Goal: Information Seeking & Learning: Check status

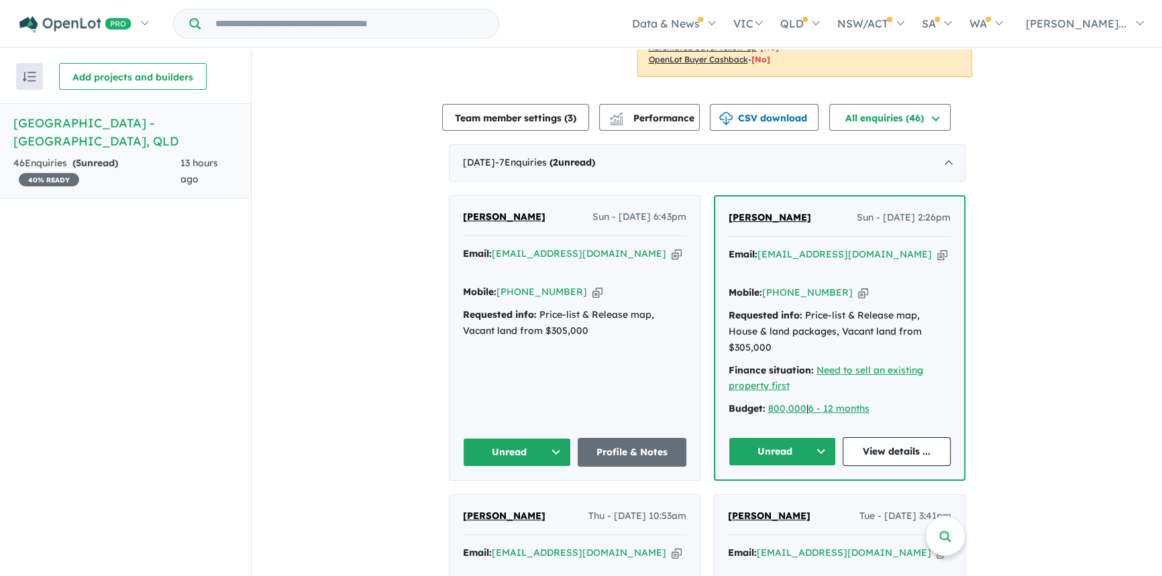
scroll to position [366, 0]
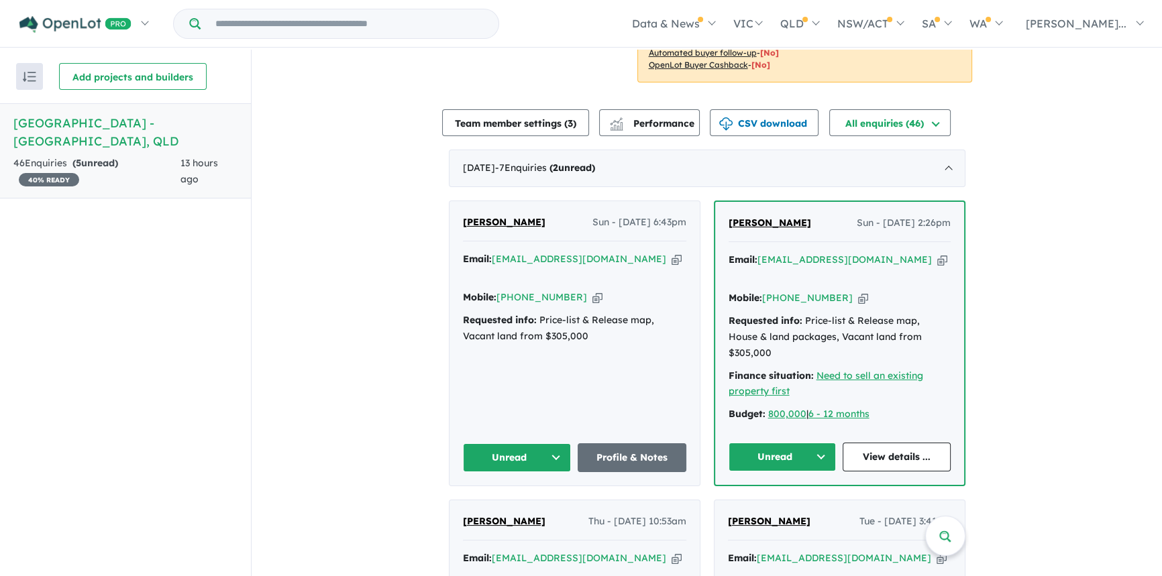
click at [489, 216] on span "Victoria Davis" at bounding box center [504, 222] width 83 height 12
click at [542, 443] on button "Unread" at bounding box center [517, 457] width 109 height 29
click at [522, 505] on button "Assigned" at bounding box center [522, 520] width 117 height 31
click at [778, 217] on span "Stephanie Stubbs" at bounding box center [770, 223] width 83 height 12
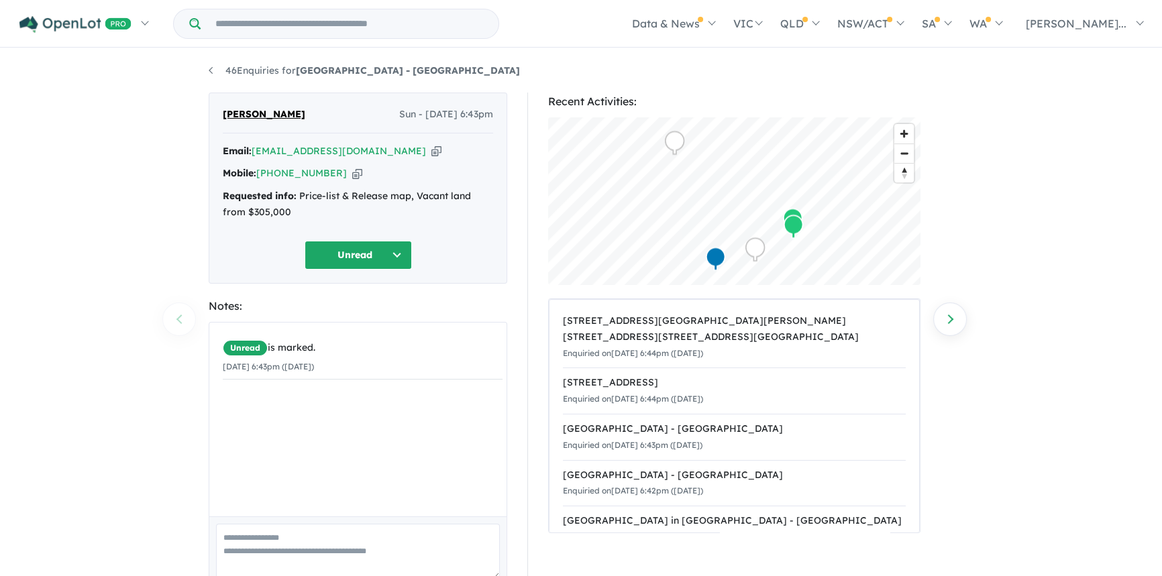
click at [363, 260] on button "Unread" at bounding box center [358, 255] width 107 height 29
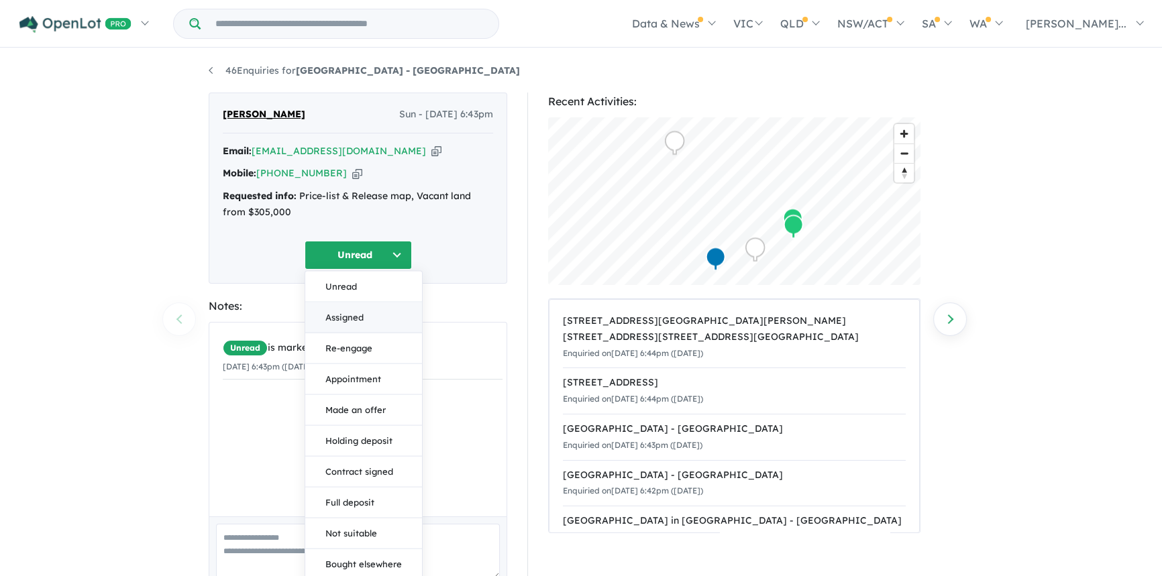
click at [336, 313] on button "Assigned" at bounding box center [363, 317] width 117 height 31
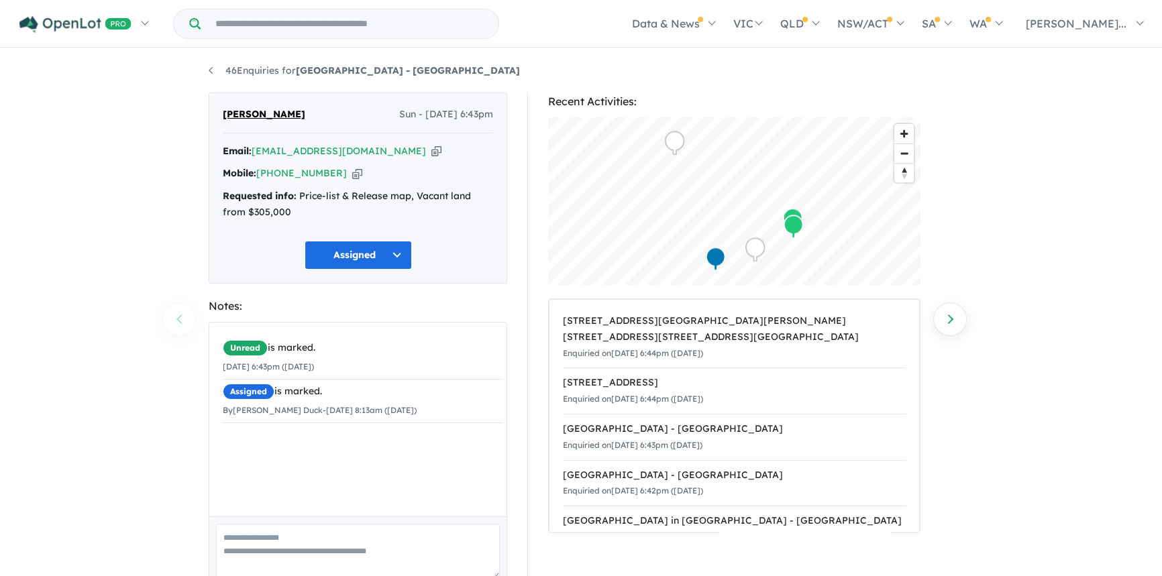
click at [431, 153] on icon "button" at bounding box center [436, 151] width 10 height 14
click at [333, 175] on div "Mobile: +61 424 568 861 Copied!" at bounding box center [358, 174] width 270 height 16
click at [352, 174] on icon "button" at bounding box center [357, 173] width 10 height 14
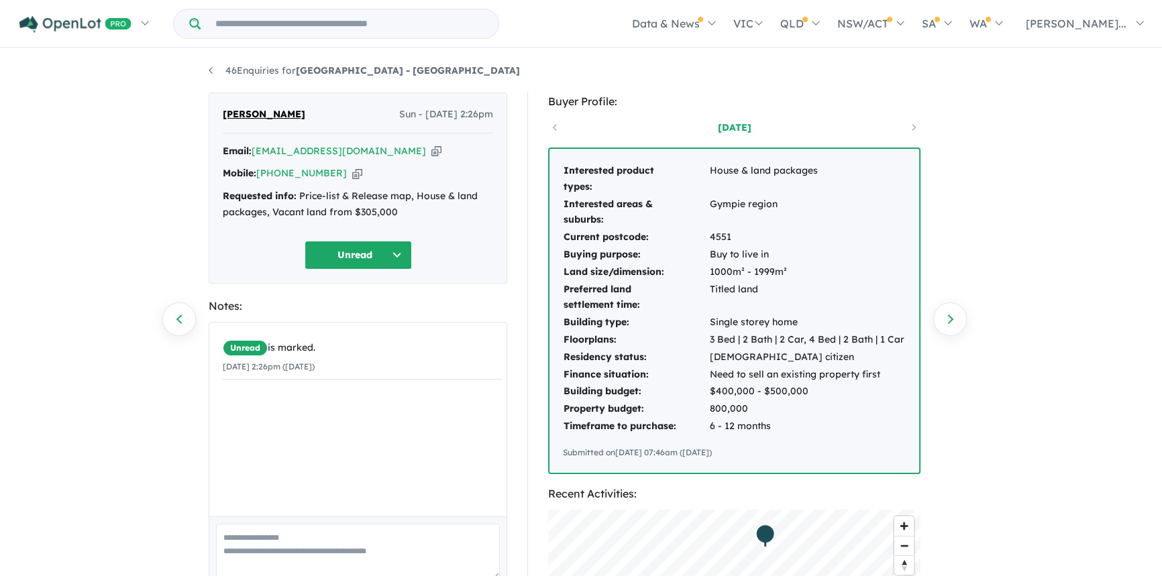
drag, startPoint x: 367, startPoint y: 150, endPoint x: 8, endPoint y: 127, distance: 359.7
click at [431, 149] on icon "button" at bounding box center [436, 151] width 10 height 14
click at [352, 174] on icon "button" at bounding box center [357, 173] width 10 height 14
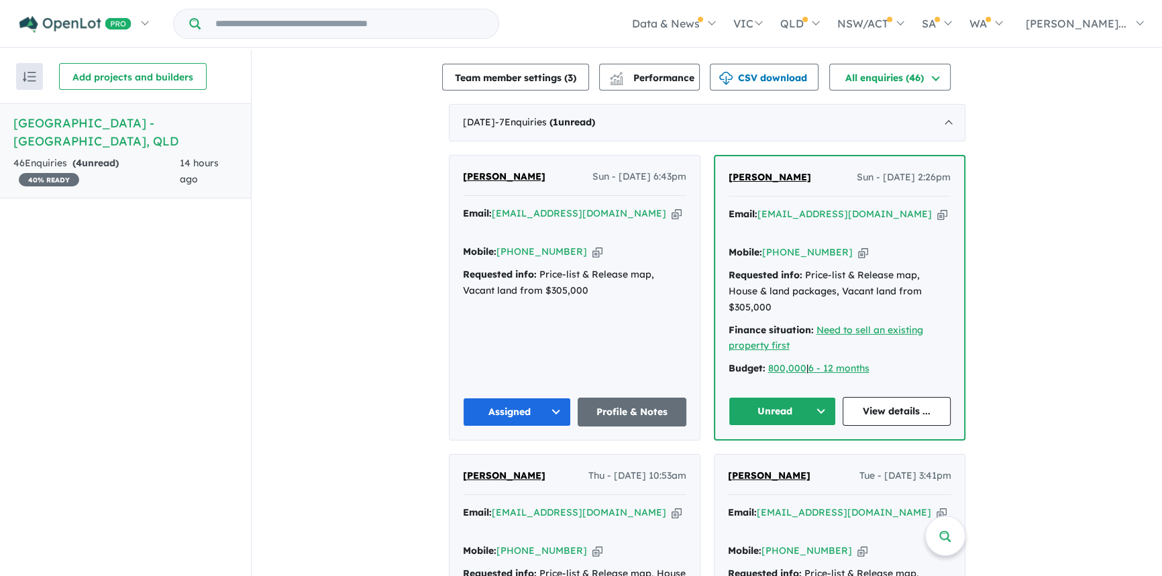
scroll to position [427, 0]
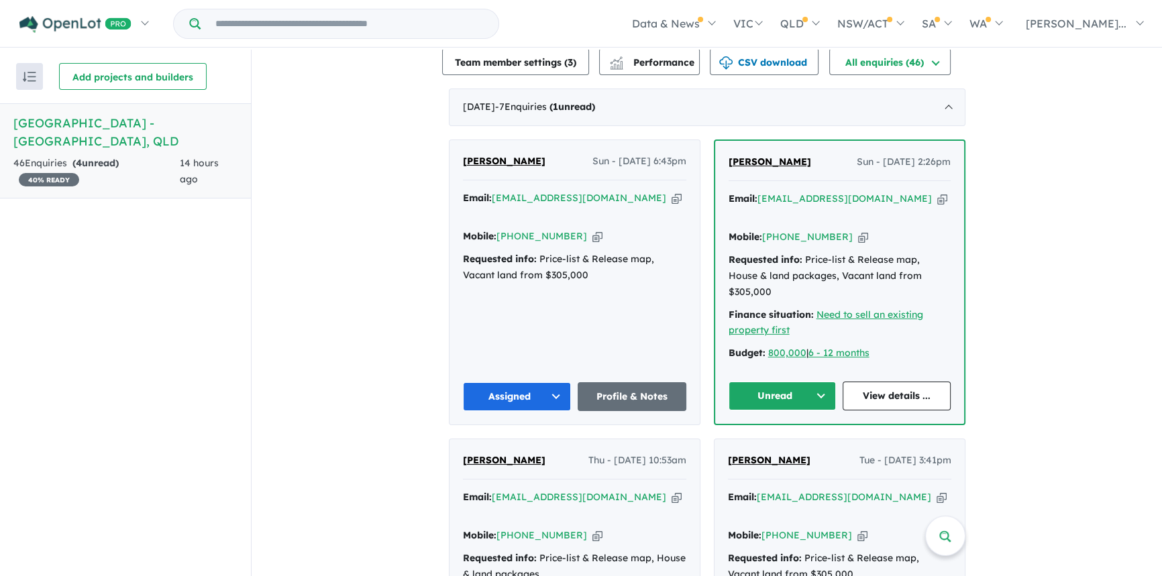
click at [817, 382] on button "Unread" at bounding box center [783, 396] width 108 height 29
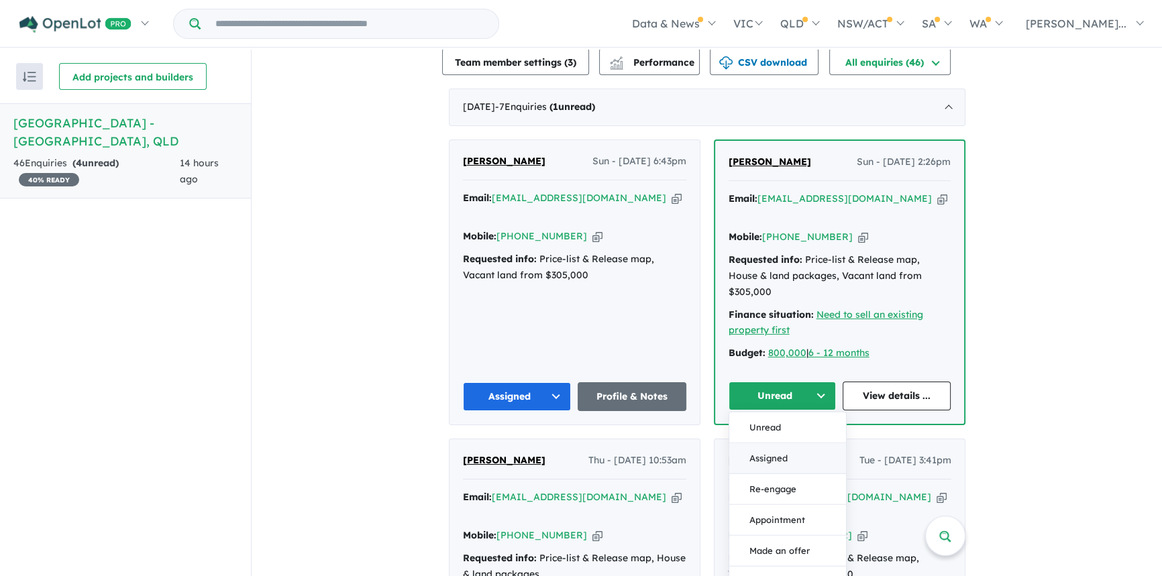
click at [780, 443] on button "Assigned" at bounding box center [787, 458] width 117 height 31
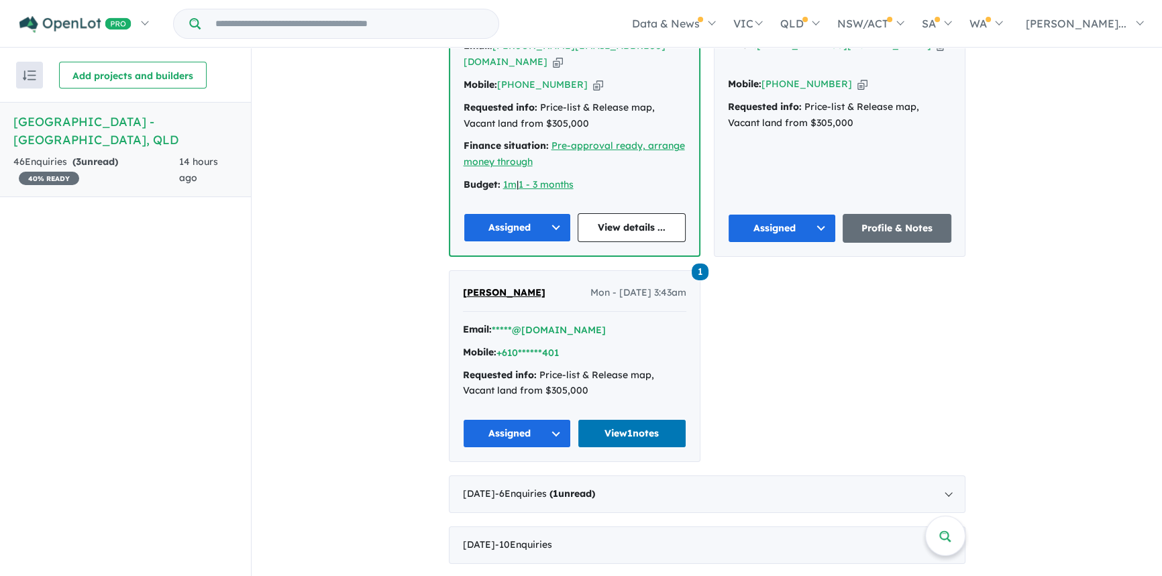
scroll to position [1217, 0]
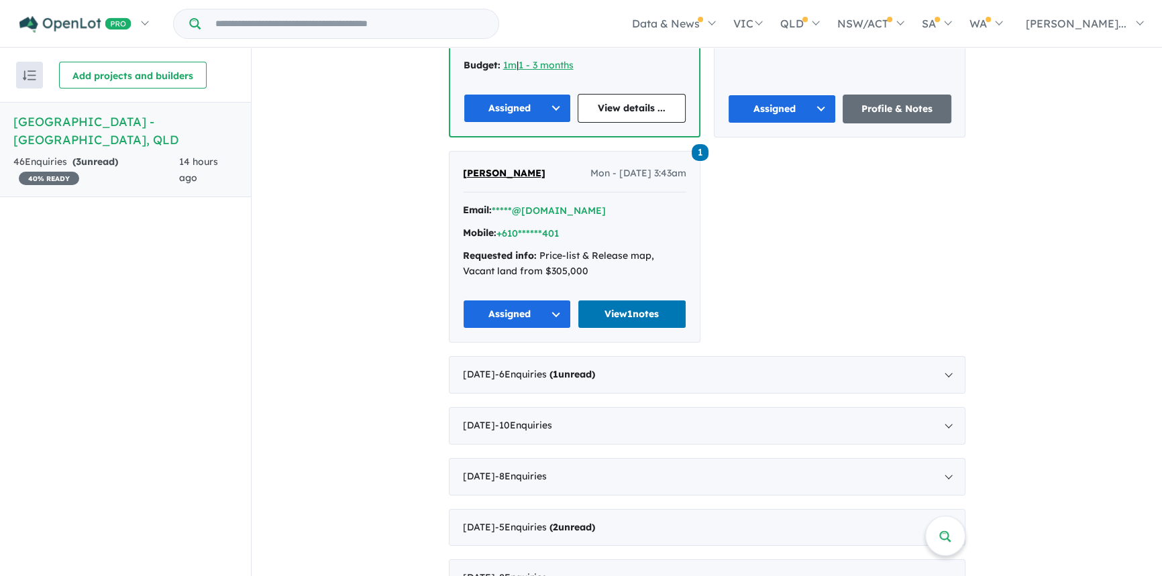
drag, startPoint x: 943, startPoint y: 535, endPoint x: 1044, endPoint y: 464, distance: 124.2
drag, startPoint x: 942, startPoint y: 539, endPoint x: 1075, endPoint y: 485, distance: 143.5
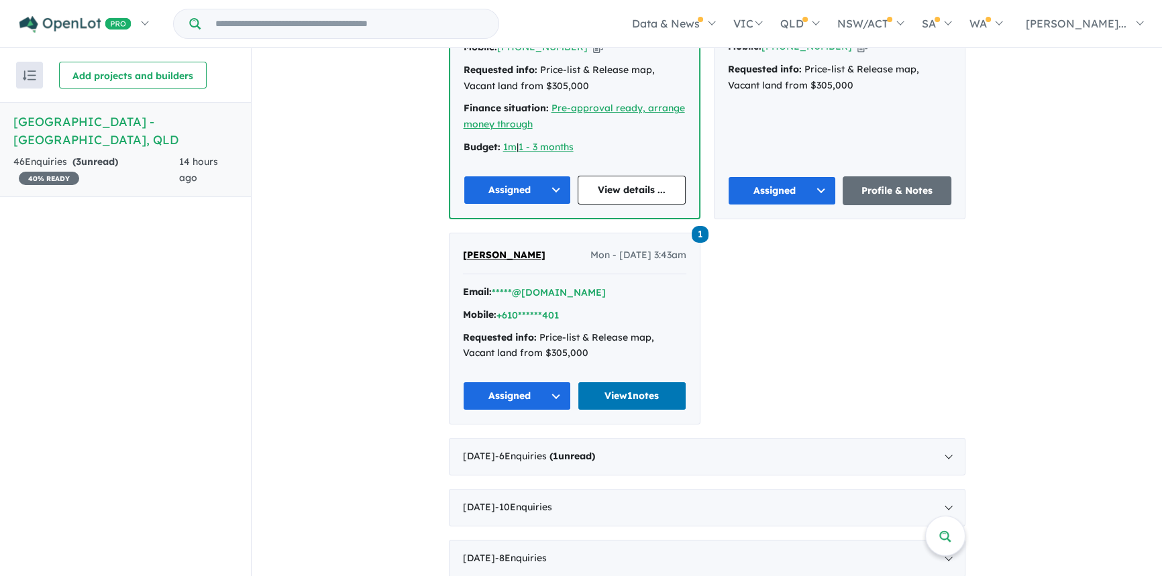
scroll to position [1156, 0]
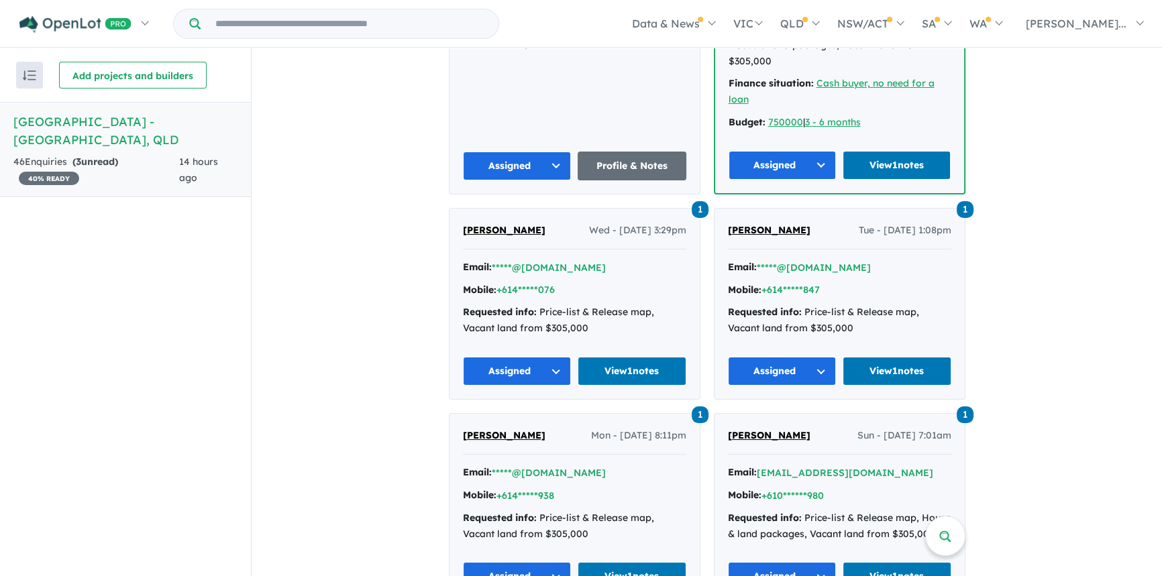
scroll to position [1233, 0]
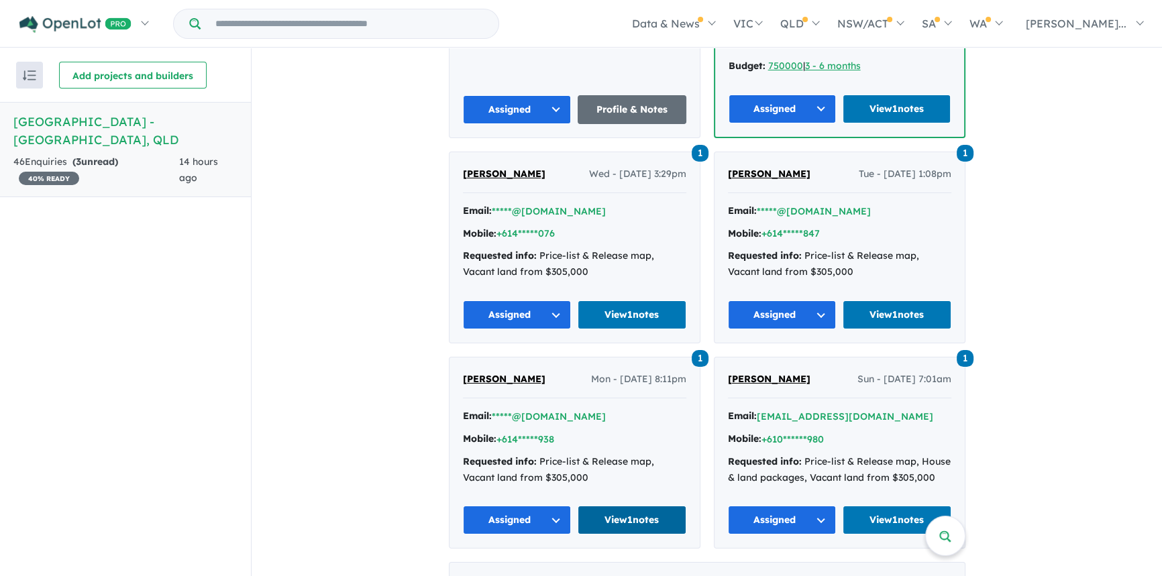
click at [639, 506] on link "View 1 notes" at bounding box center [632, 520] width 109 height 29
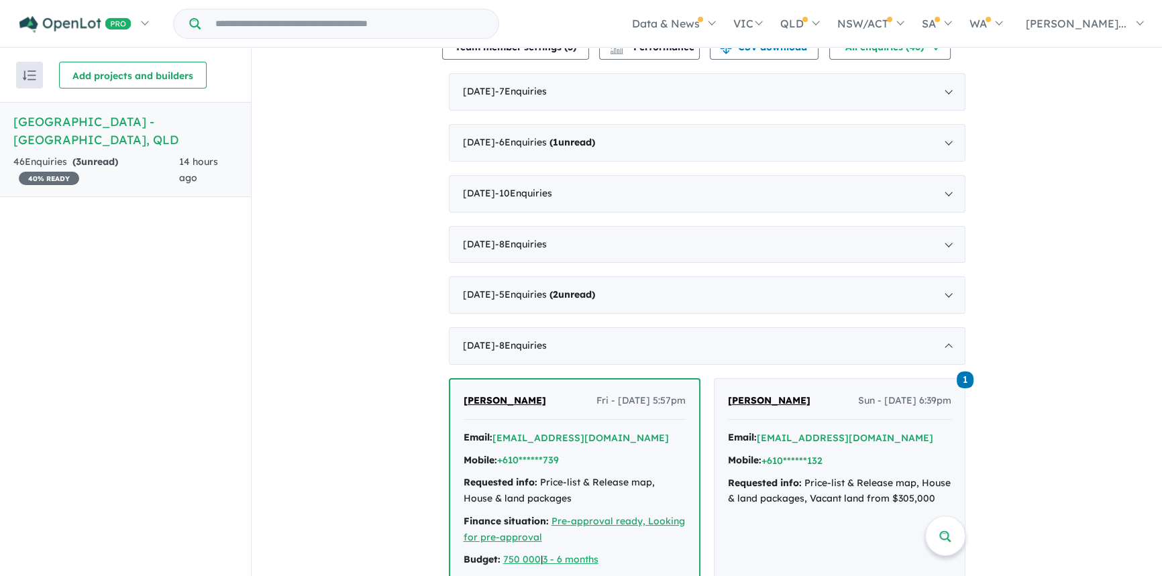
scroll to position [440, 0]
click at [942, 328] on div "May 2025 - 8 Enquir ies ( 0 unread)" at bounding box center [707, 347] width 517 height 38
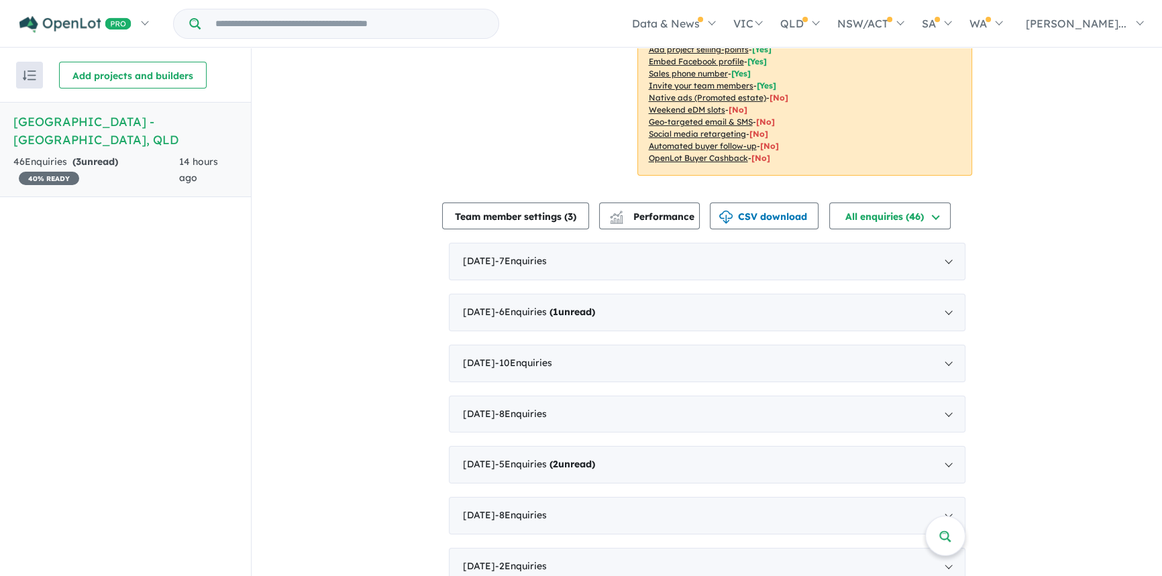
scroll to position [274, 0]
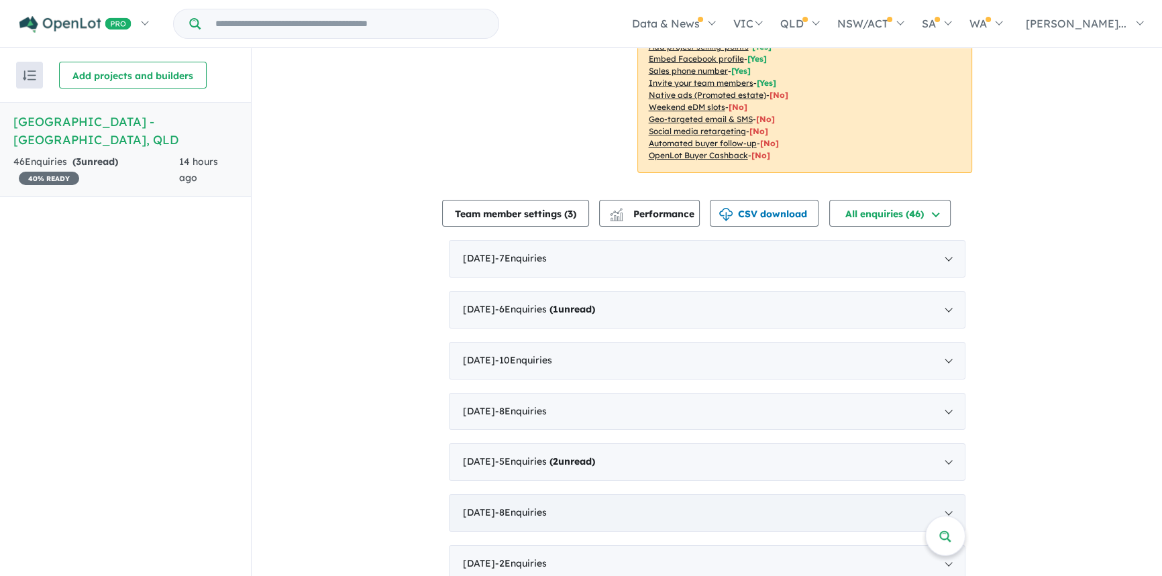
click at [944, 494] on div "May 2025 - 8 Enquir ies ( 0 unread)" at bounding box center [707, 513] width 517 height 38
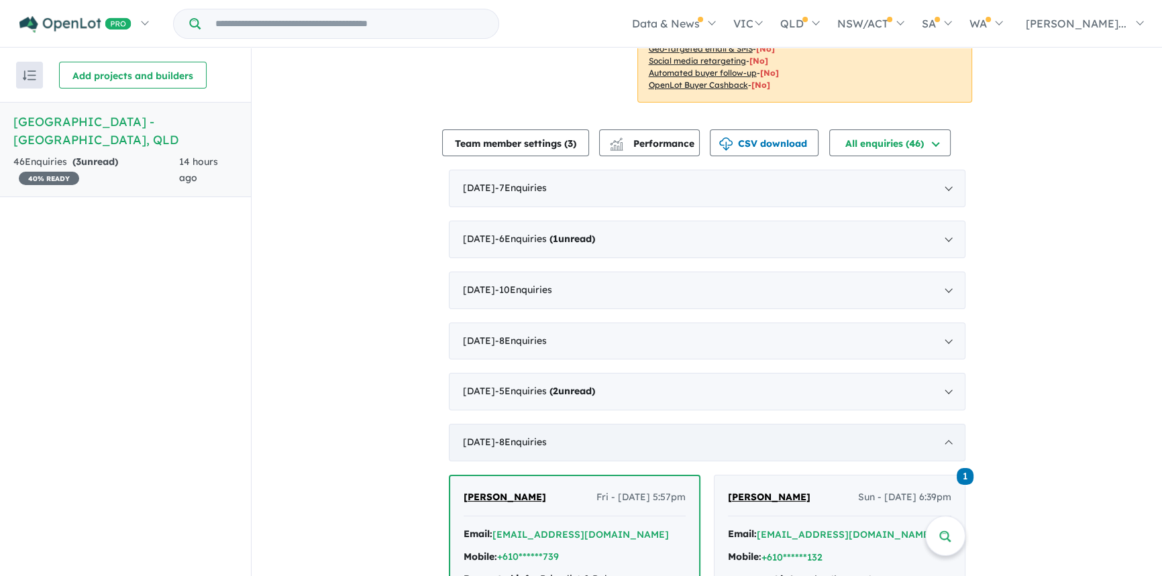
scroll to position [327, 0]
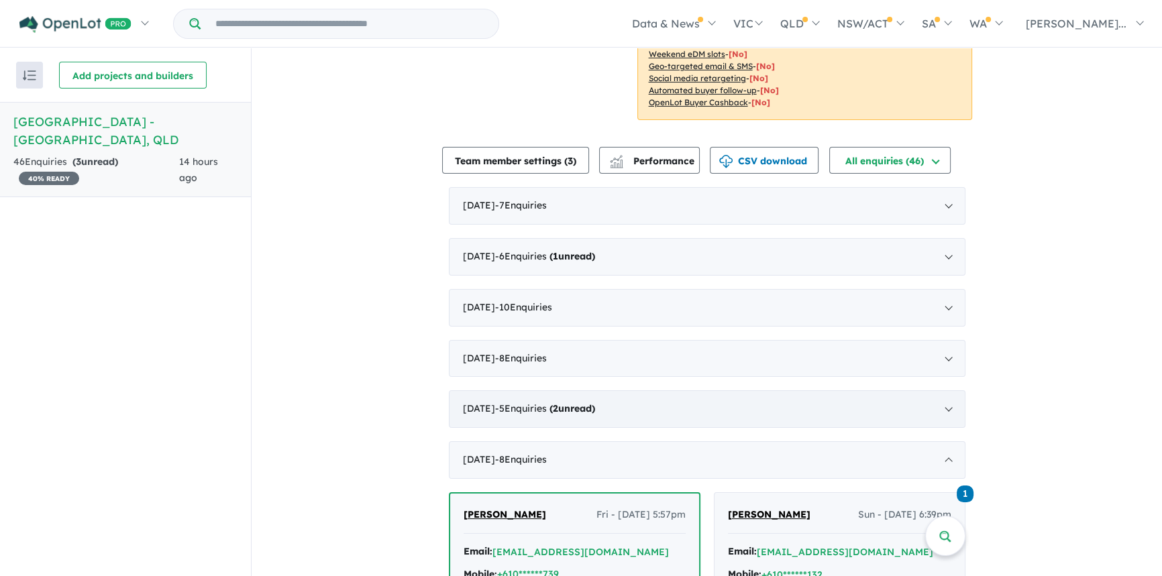
click at [947, 390] on div "June 2025 - 5 Enquir ies ( 2 unread)" at bounding box center [707, 409] width 517 height 38
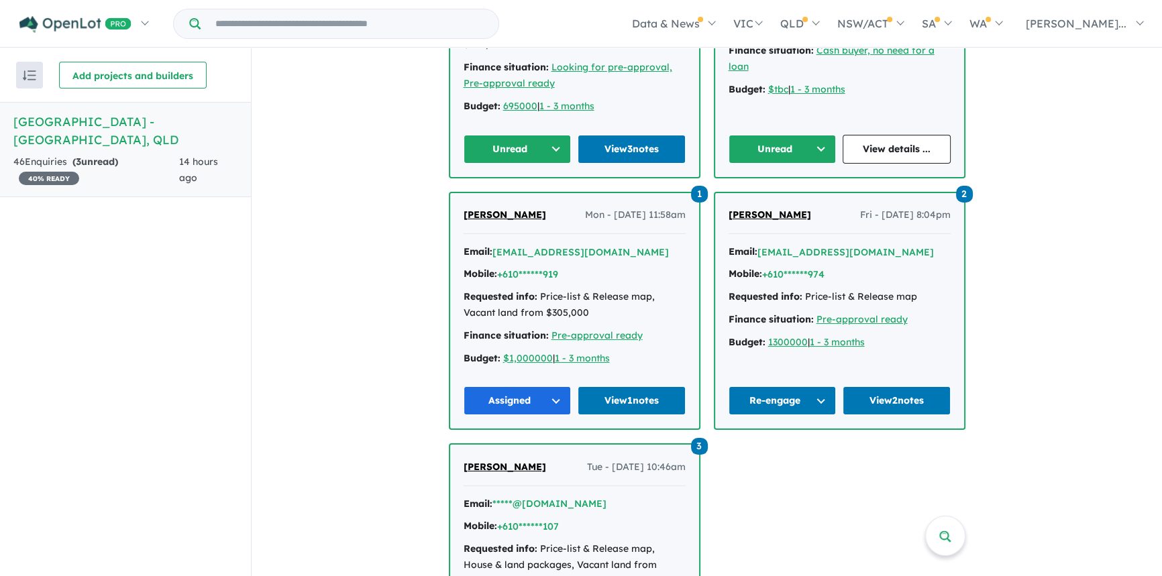
scroll to position [862, 0]
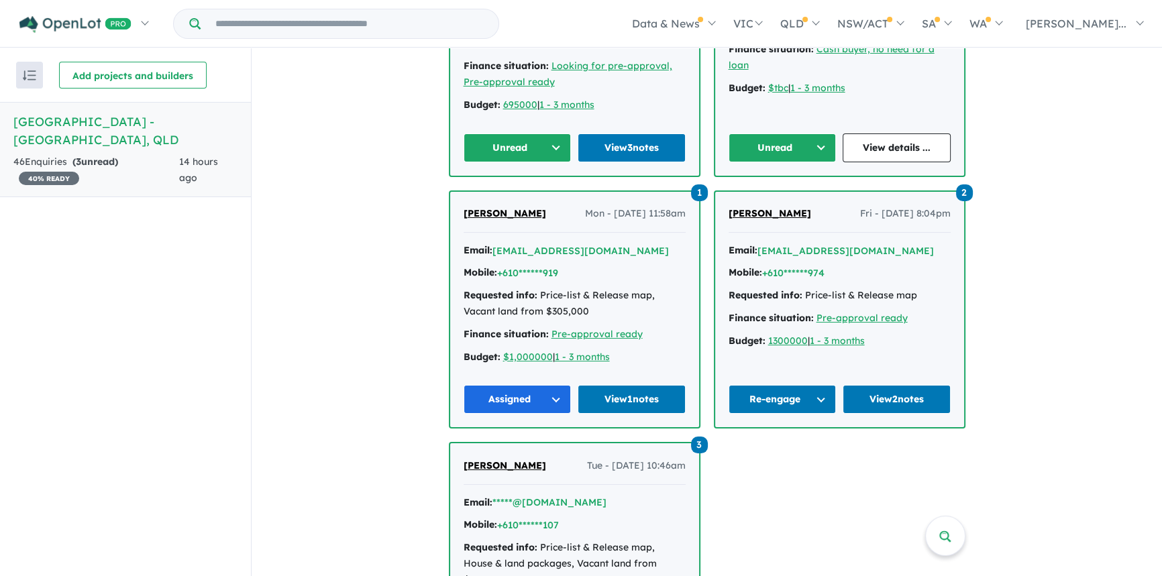
click at [820, 385] on button "Re-engage" at bounding box center [783, 399] width 108 height 29
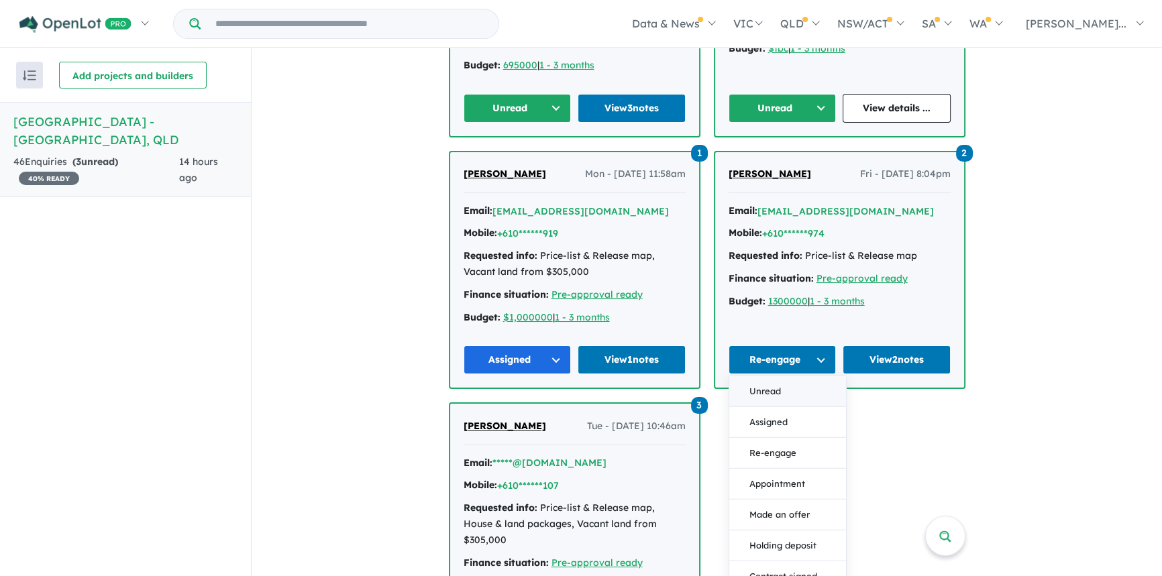
scroll to position [923, 0]
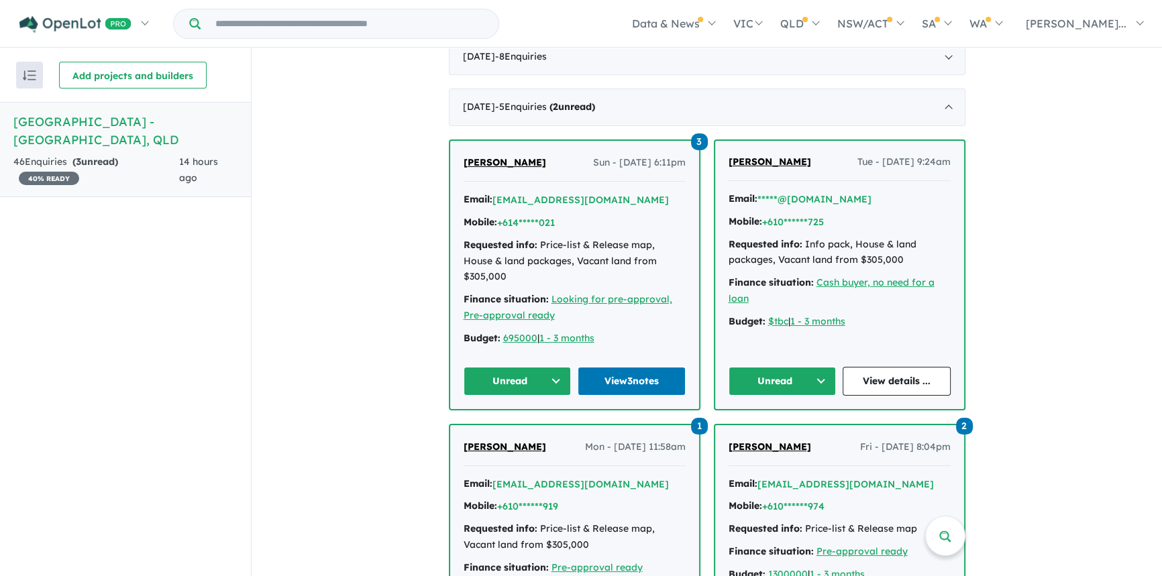
scroll to position [618, 0]
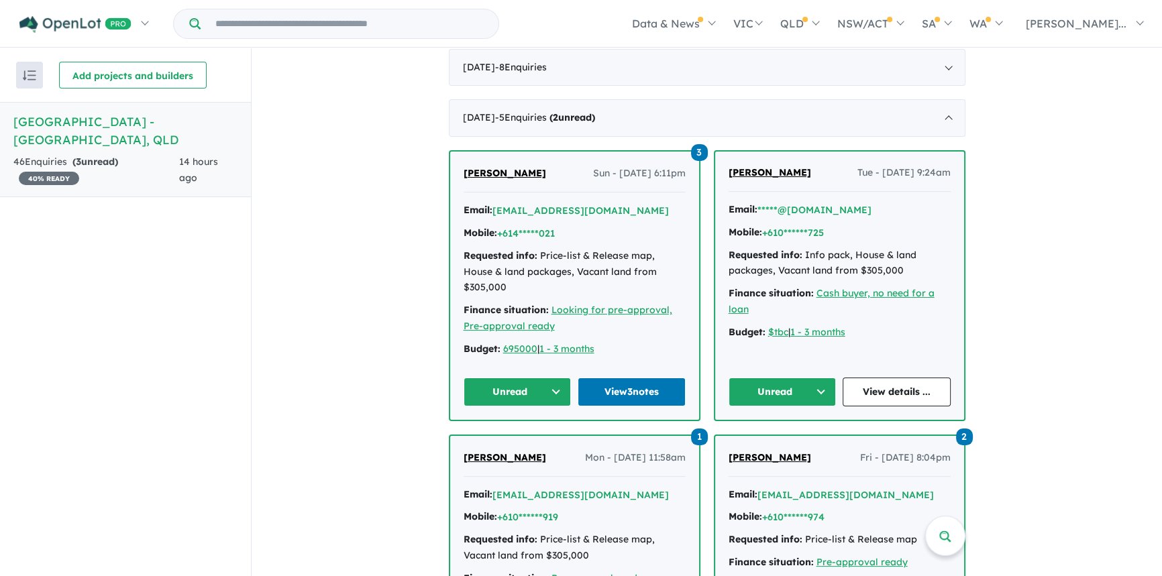
click at [823, 378] on button "Unread" at bounding box center [783, 392] width 108 height 29
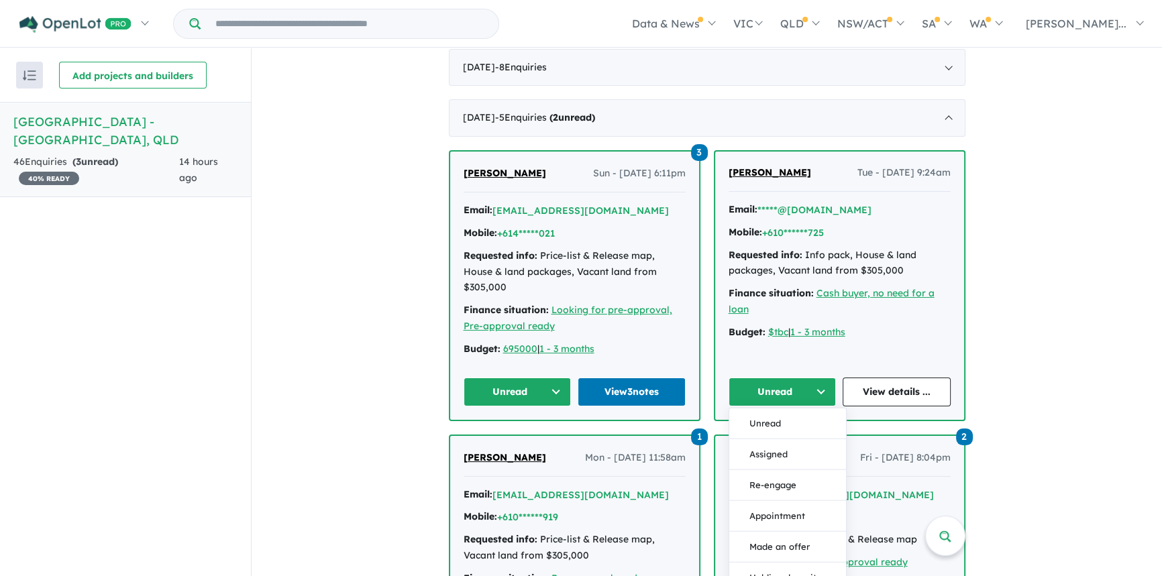
click at [823, 378] on button "Unread" at bounding box center [783, 392] width 108 height 29
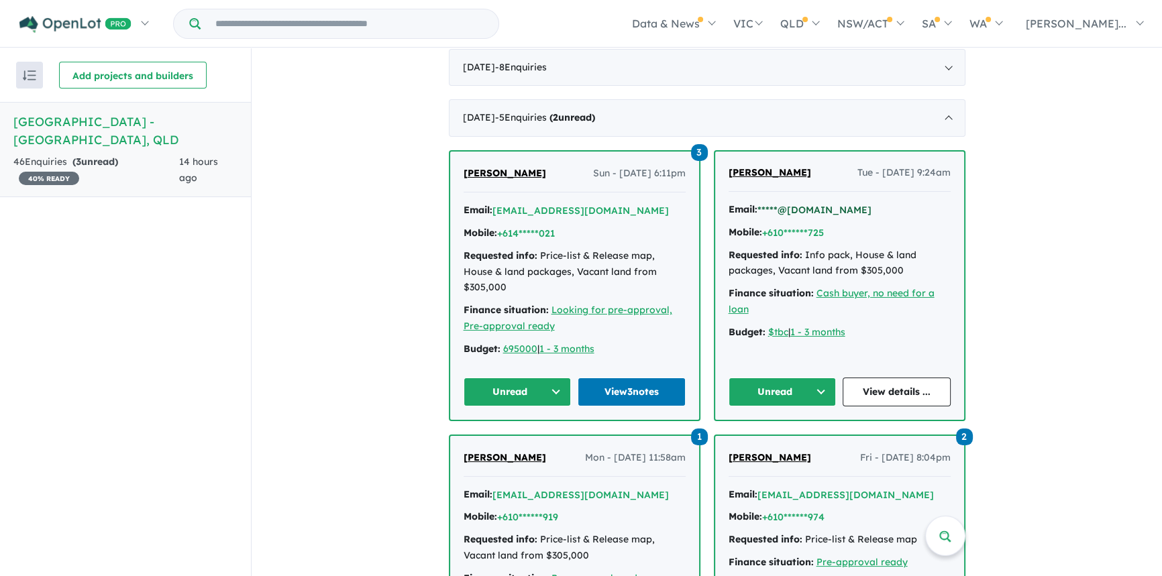
click at [798, 203] on button "*****@gmail.com" at bounding box center [814, 210] width 114 height 14
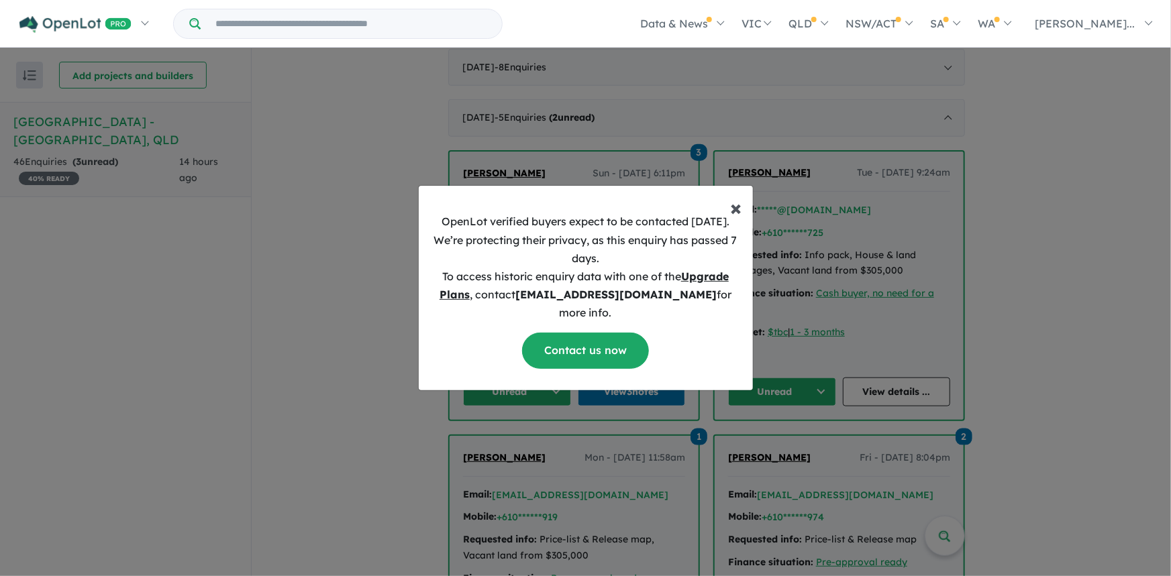
click at [741, 213] on span "×" at bounding box center [736, 207] width 11 height 27
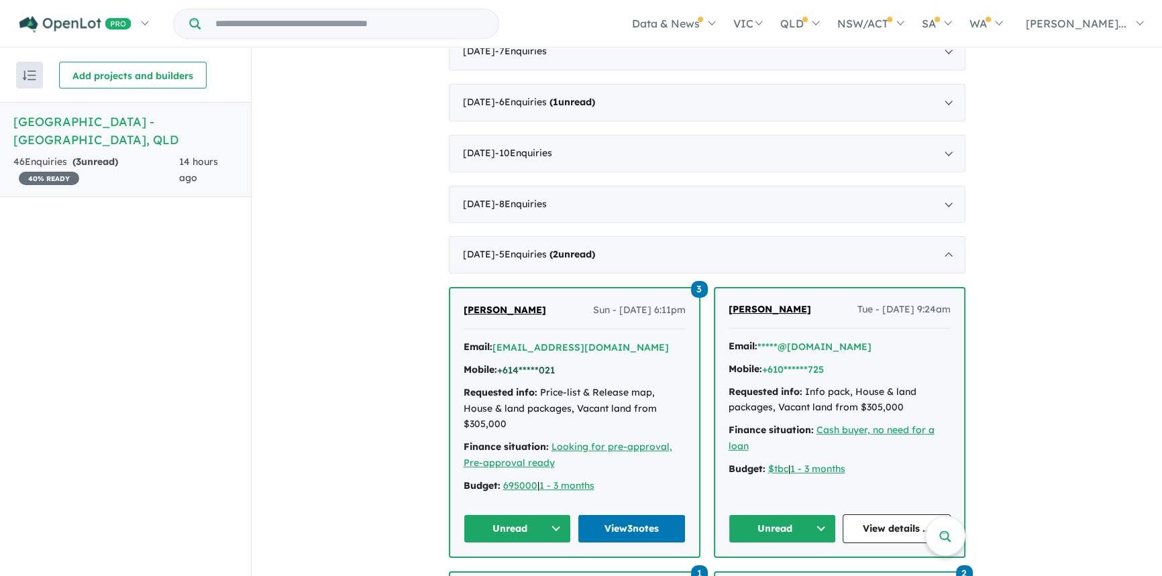
scroll to position [557, 0]
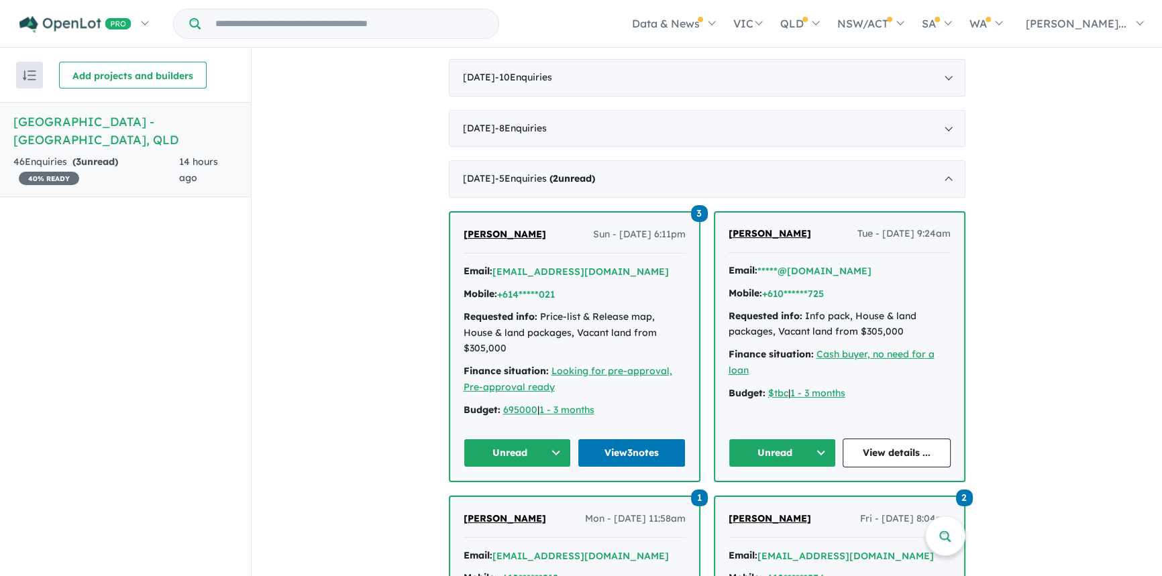
click at [541, 439] on button "Unread" at bounding box center [518, 453] width 108 height 29
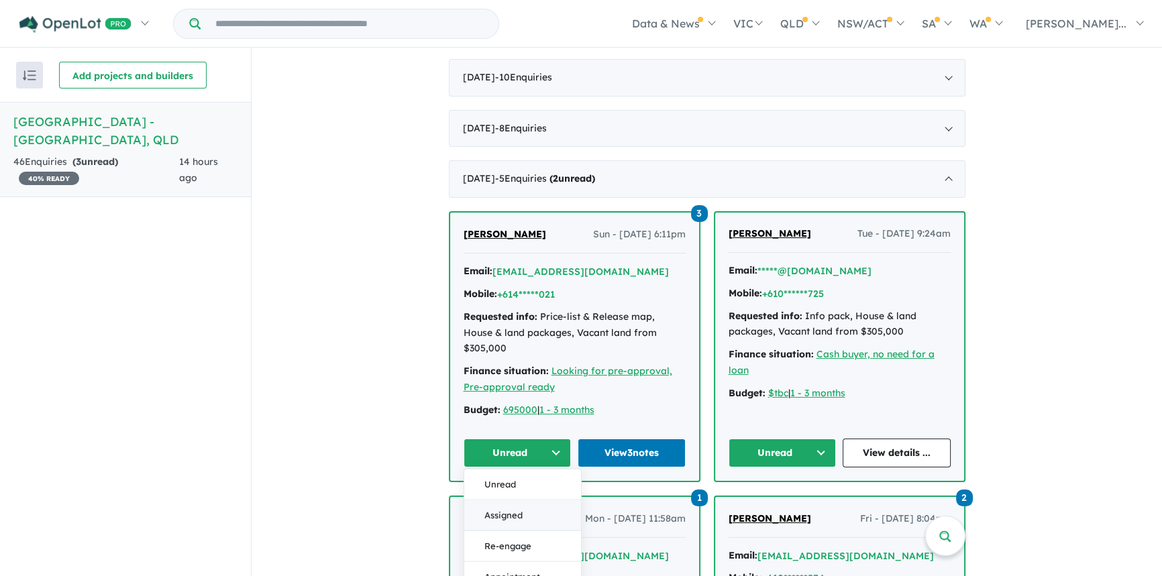
click at [523, 500] on button "Assigned" at bounding box center [522, 515] width 117 height 31
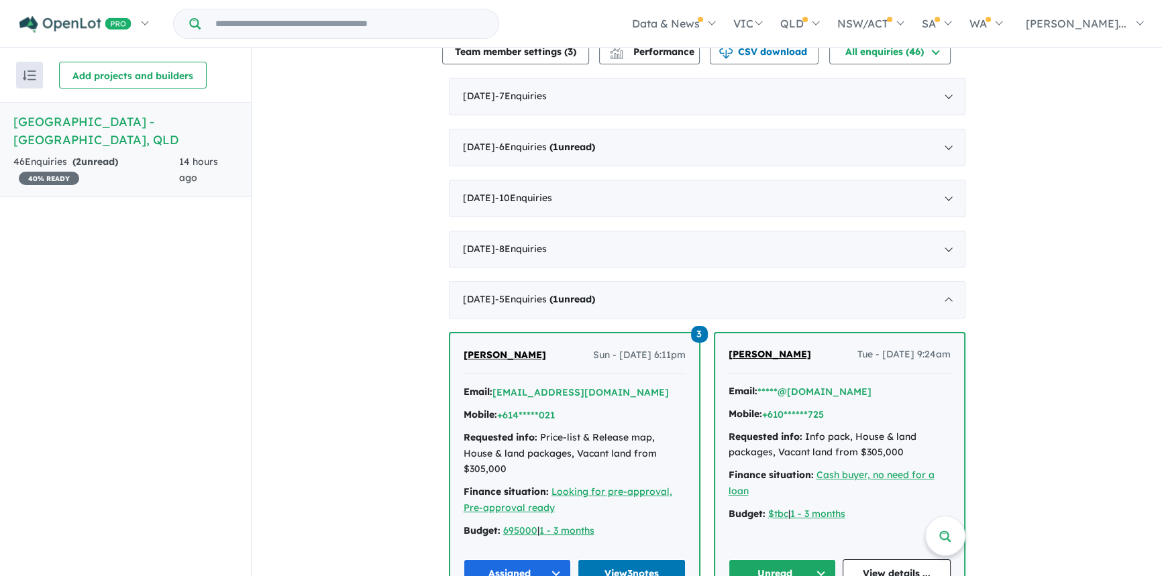
scroll to position [435, 0]
click at [939, 231] on div "July 2025 - 8 Enquir ies ( 0 unread)" at bounding box center [707, 250] width 517 height 38
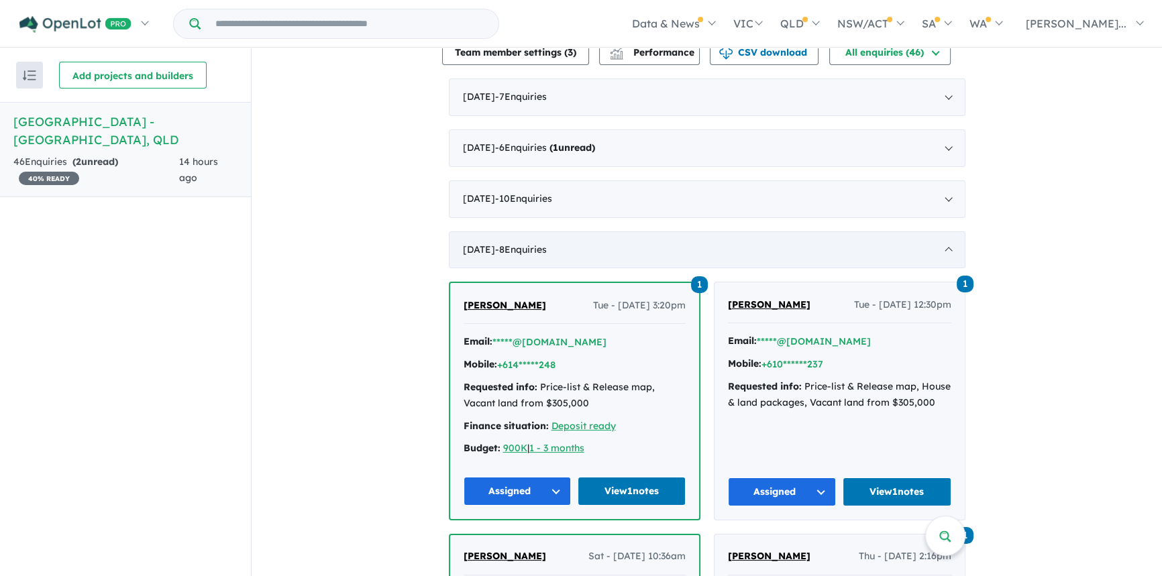
click at [943, 231] on div "July 2025 - 8 Enquir ies ( 0 unread)" at bounding box center [707, 250] width 517 height 38
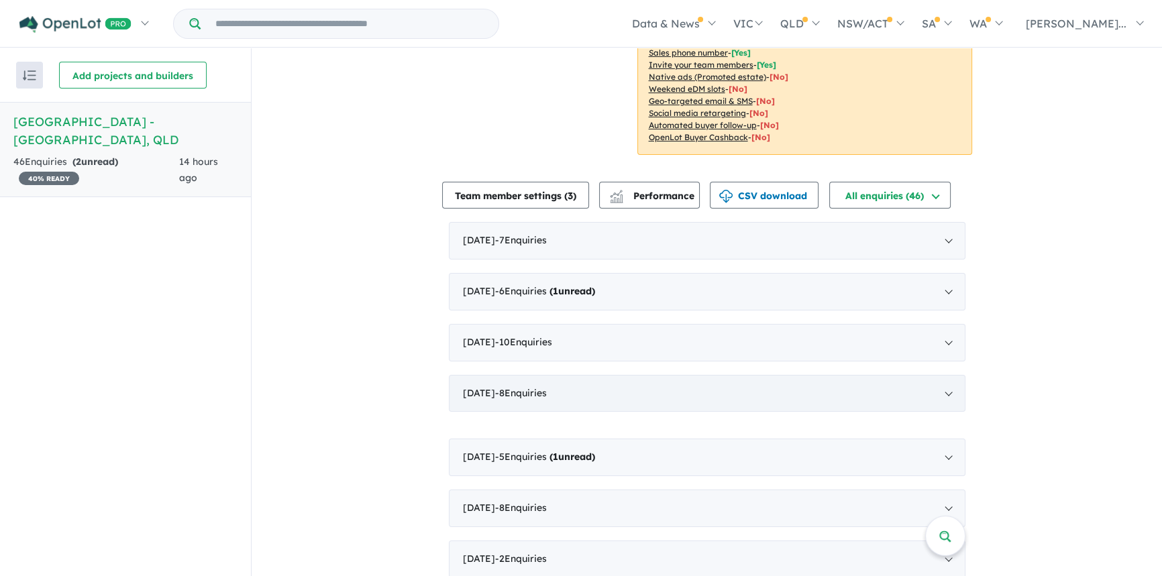
scroll to position [274, 0]
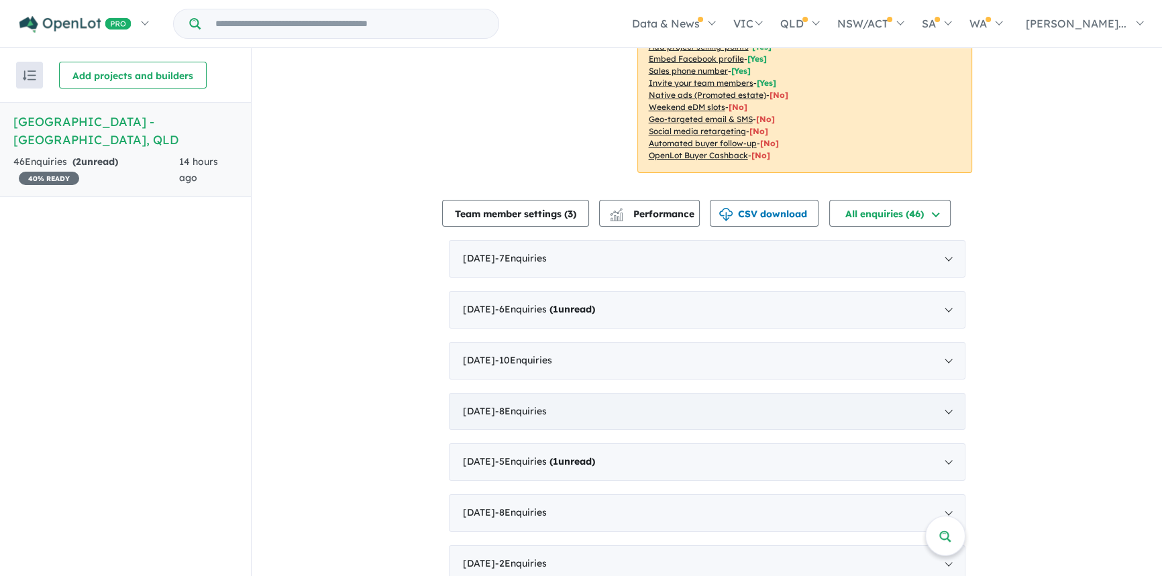
click at [949, 393] on div "July 2025 - 8 Enquir ies ( 0 unread)" at bounding box center [707, 412] width 517 height 38
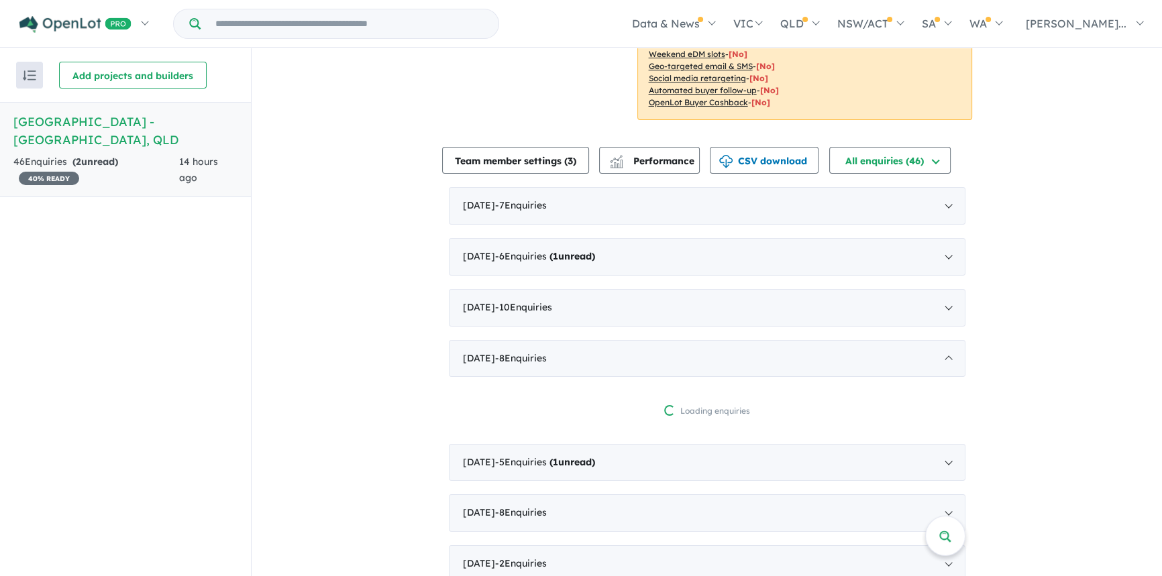
scroll to position [435, 0]
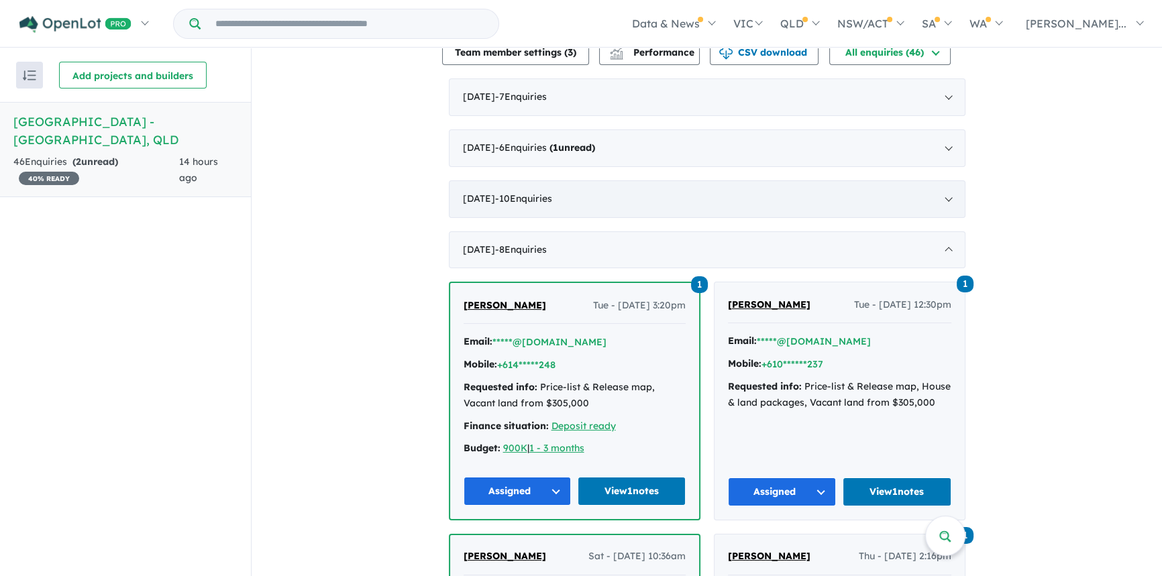
click at [939, 180] on div "August 2025 - 10 Enquir ies ( 0 unread)" at bounding box center [707, 199] width 517 height 38
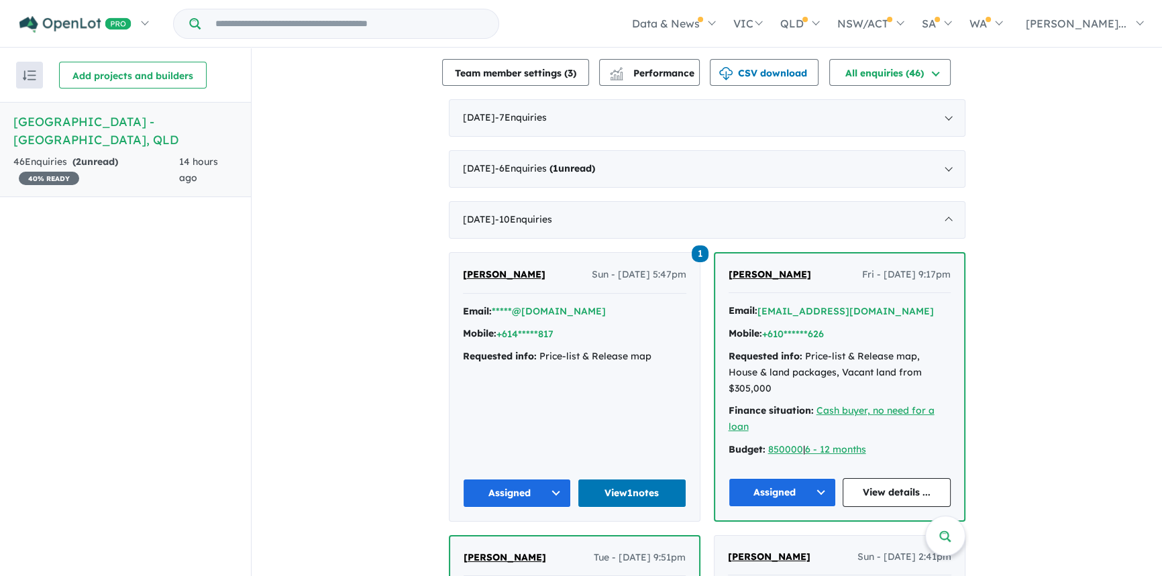
scroll to position [328, 0]
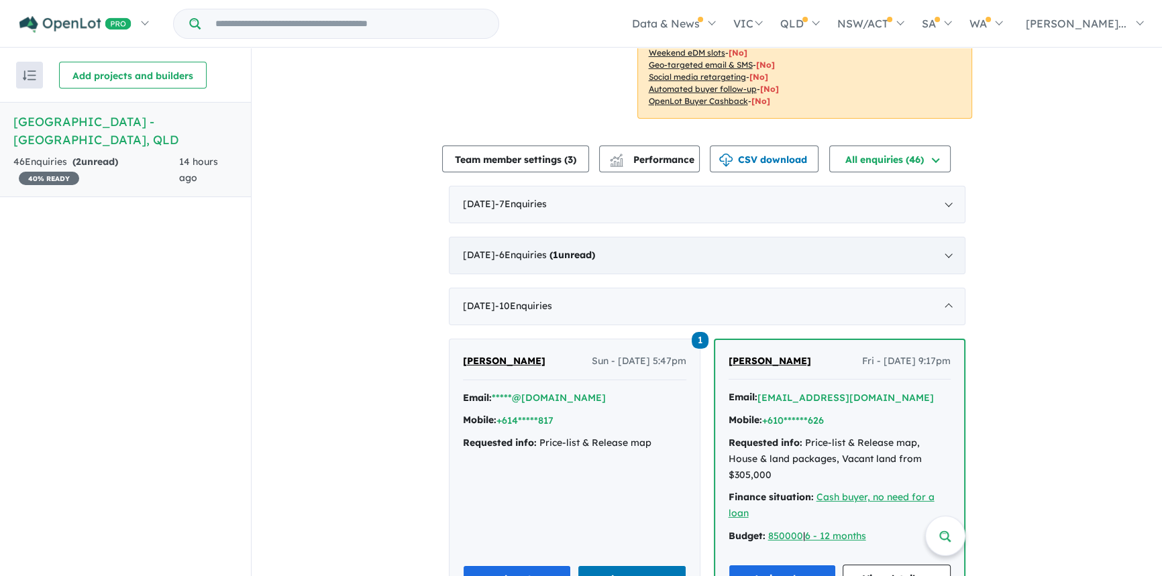
click at [948, 237] on div "September 2025 - 6 Enquir ies ( 1 unread)" at bounding box center [707, 256] width 517 height 38
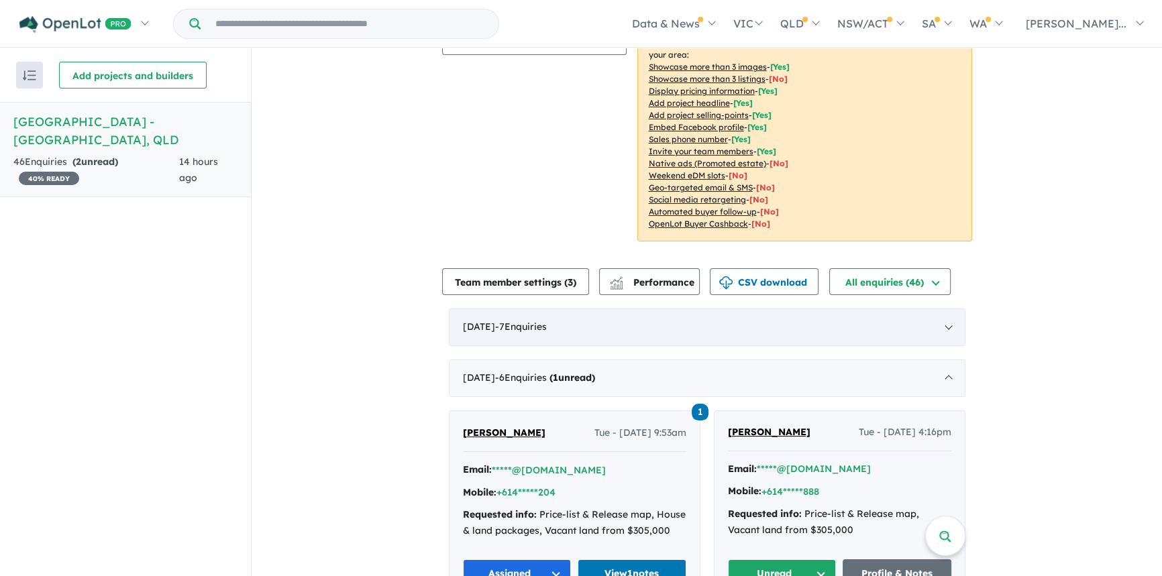
scroll to position [205, 0]
click at [817, 560] on button "Unread" at bounding box center [782, 574] width 109 height 29
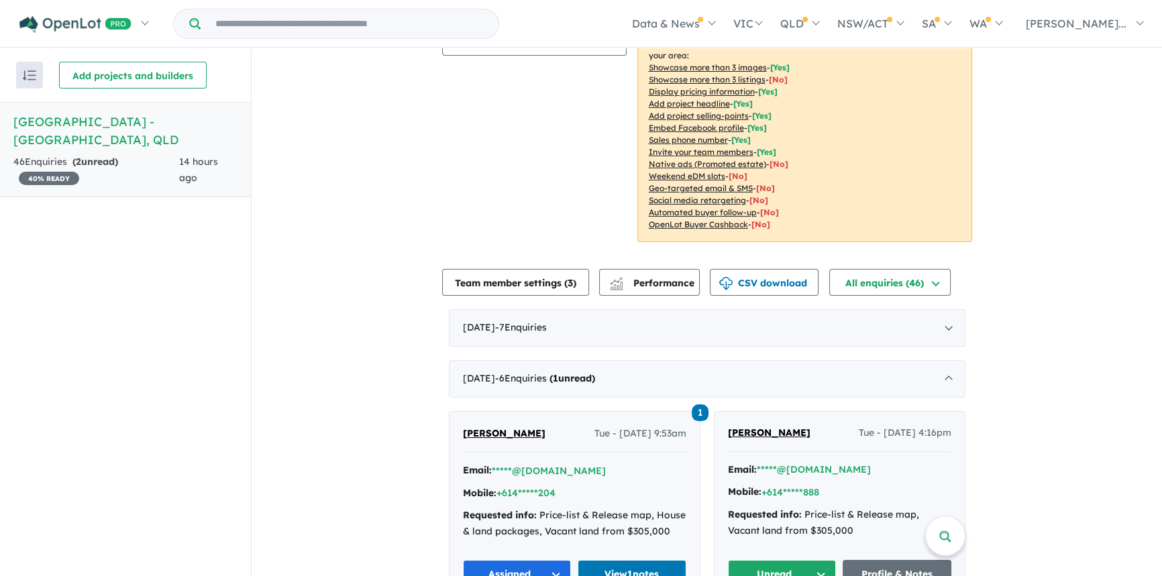
click at [800, 463] on div "Email: *****@yahoo.com Mobile: +614*****888 Requested info: Price-list & Releas…" at bounding box center [839, 504] width 223 height 84
click at [768, 427] on span "Samuel Carroll" at bounding box center [769, 433] width 83 height 12
click at [946, 360] on div "September 2025 - 6 Enquir ies ( 1 unread)" at bounding box center [707, 379] width 517 height 38
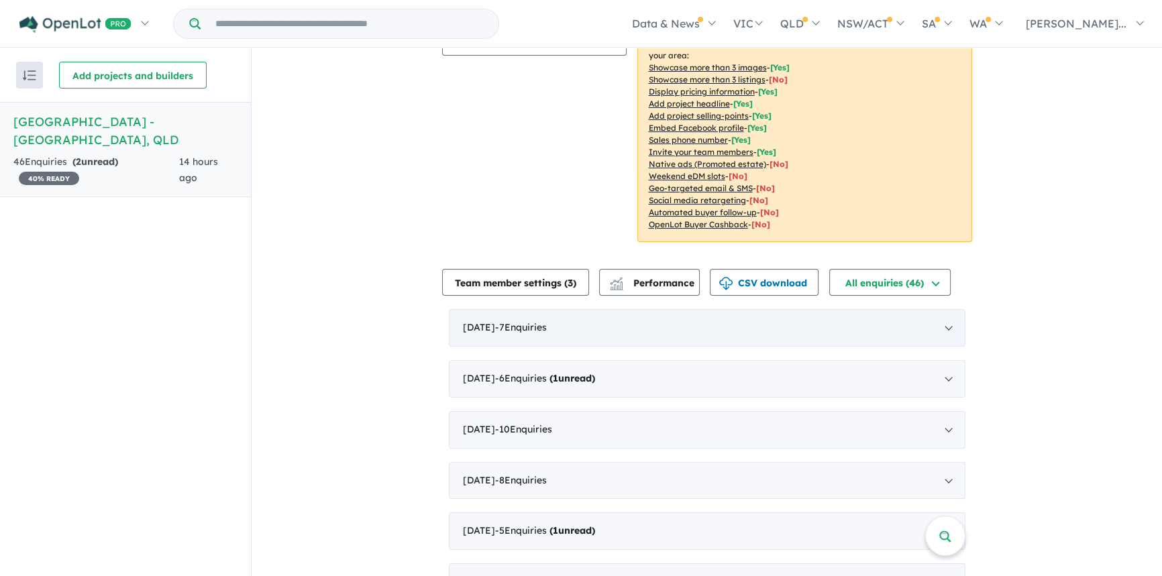
click at [946, 309] on div "October 2025 - 7 Enquir ies ( 0 unread)" at bounding box center [707, 328] width 517 height 38
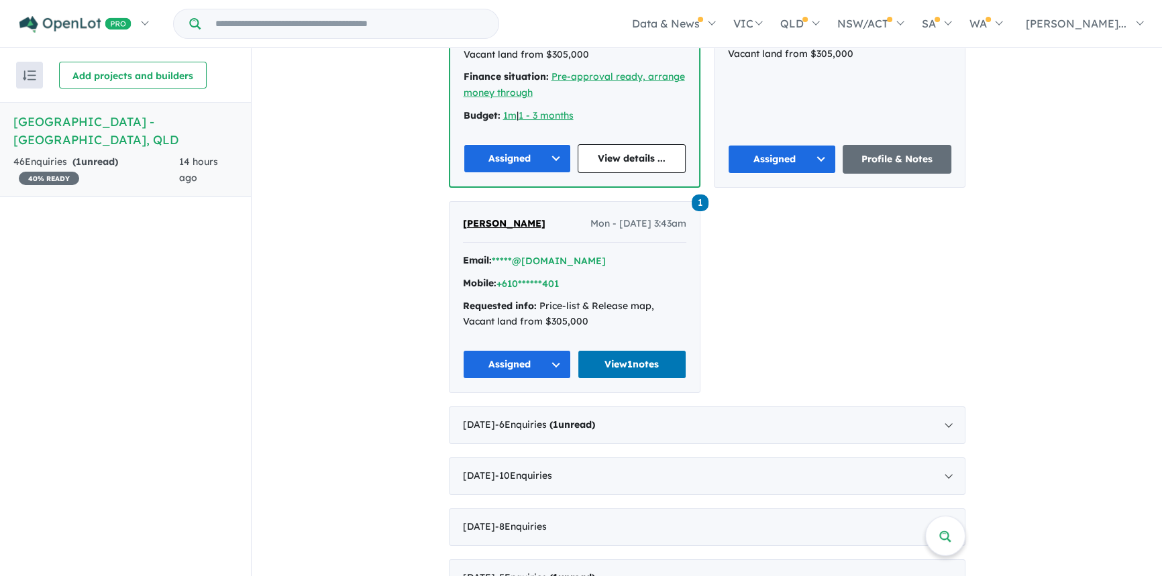
scroll to position [1217, 0]
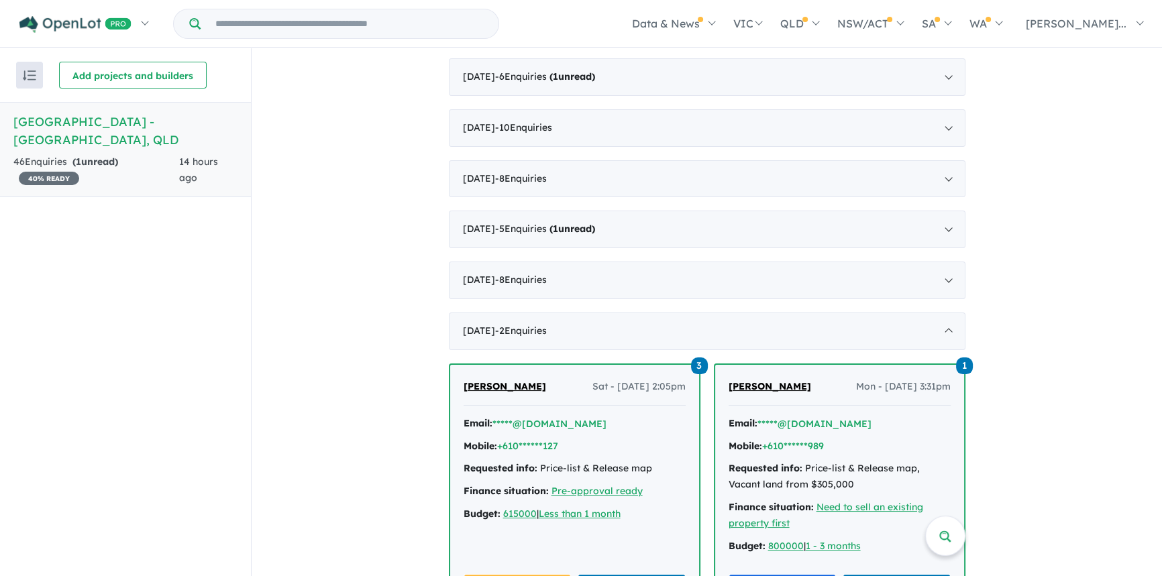
scroll to position [541, 0]
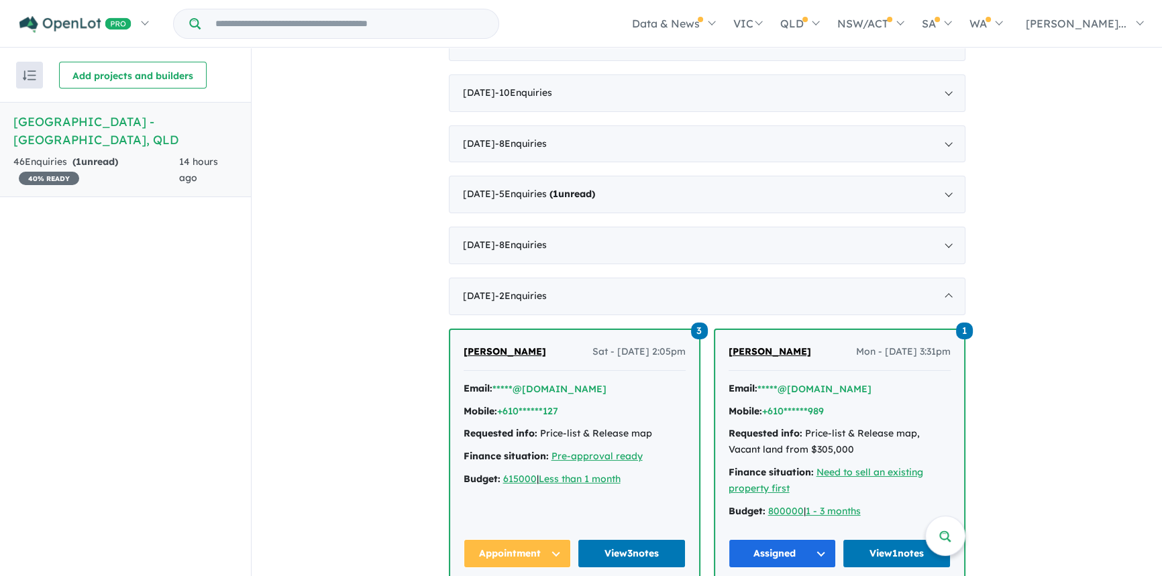
click at [784, 427] on strong "Requested info:" at bounding box center [766, 433] width 74 height 12
drag, startPoint x: 769, startPoint y: 323, endPoint x: 781, endPoint y: 336, distance: 18.1
click at [768, 330] on div "1 Grace McGrail Mon - 14/04/2025, 3:31pm Email: *****@hotmail.com Mobile: +610*…" at bounding box center [839, 456] width 249 height 252
click at [758, 539] on button "Assigned" at bounding box center [783, 553] width 108 height 29
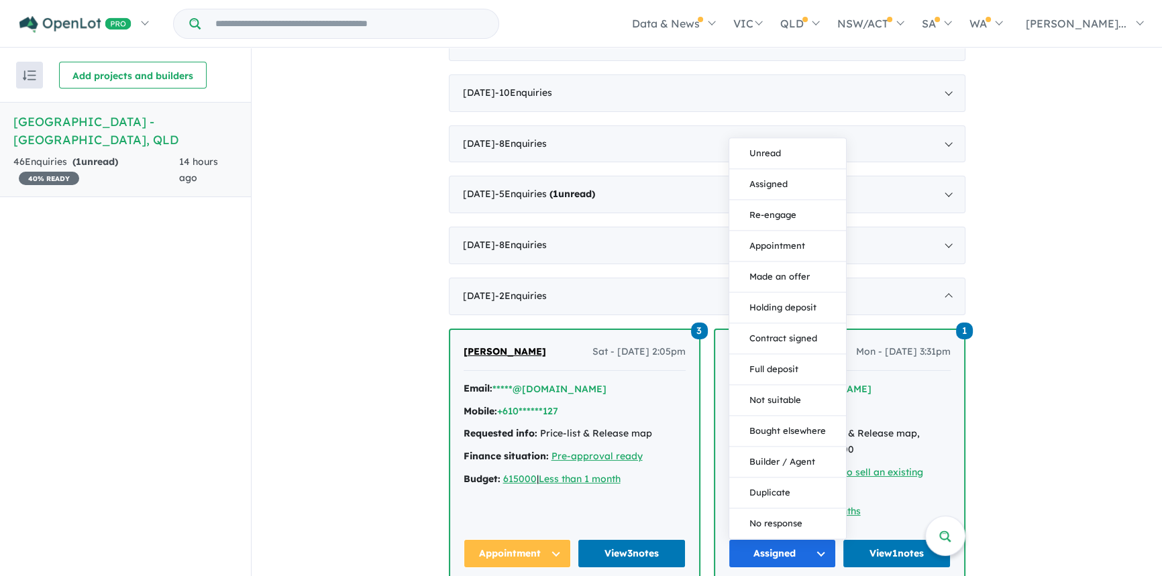
click at [889, 426] on div "Requested info: Price-list & Release map, Vacant land from $305,000" at bounding box center [840, 442] width 222 height 32
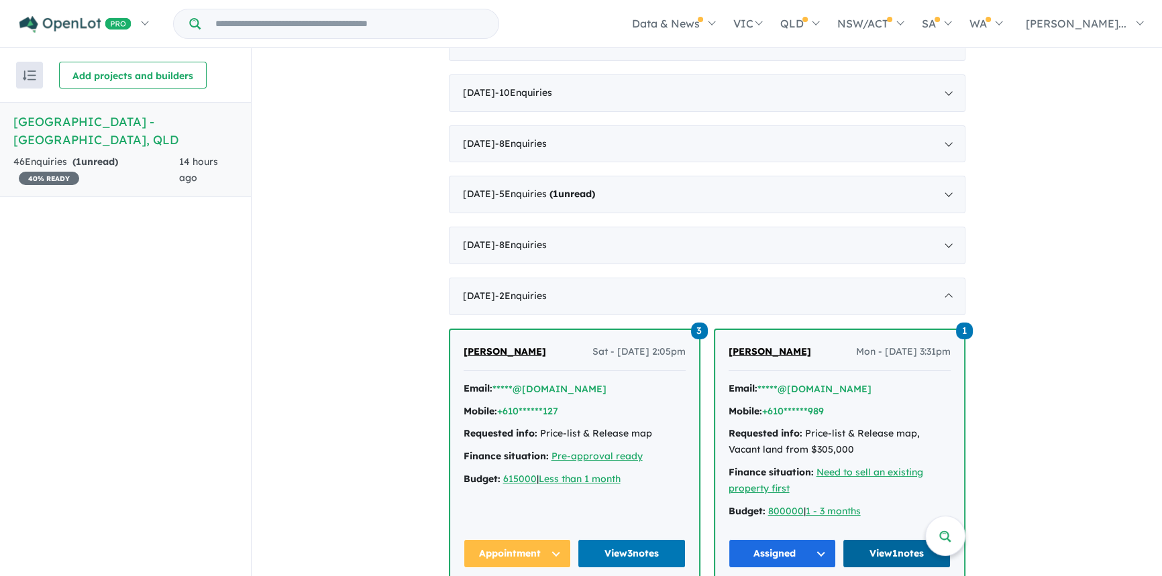
click at [872, 539] on link "View 1 notes" at bounding box center [897, 553] width 108 height 29
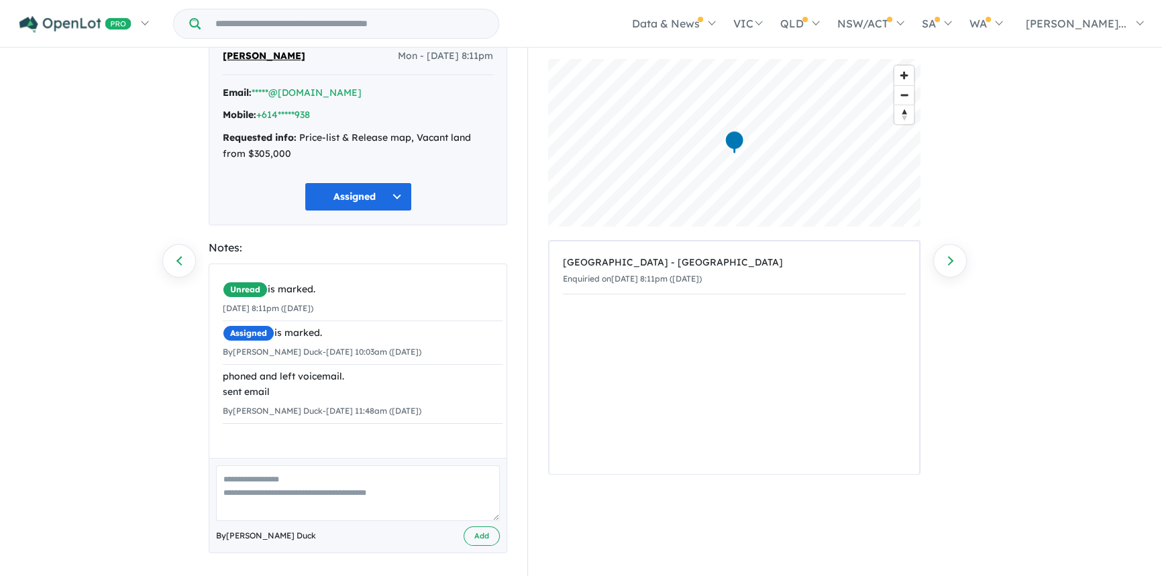
scroll to position [61, 0]
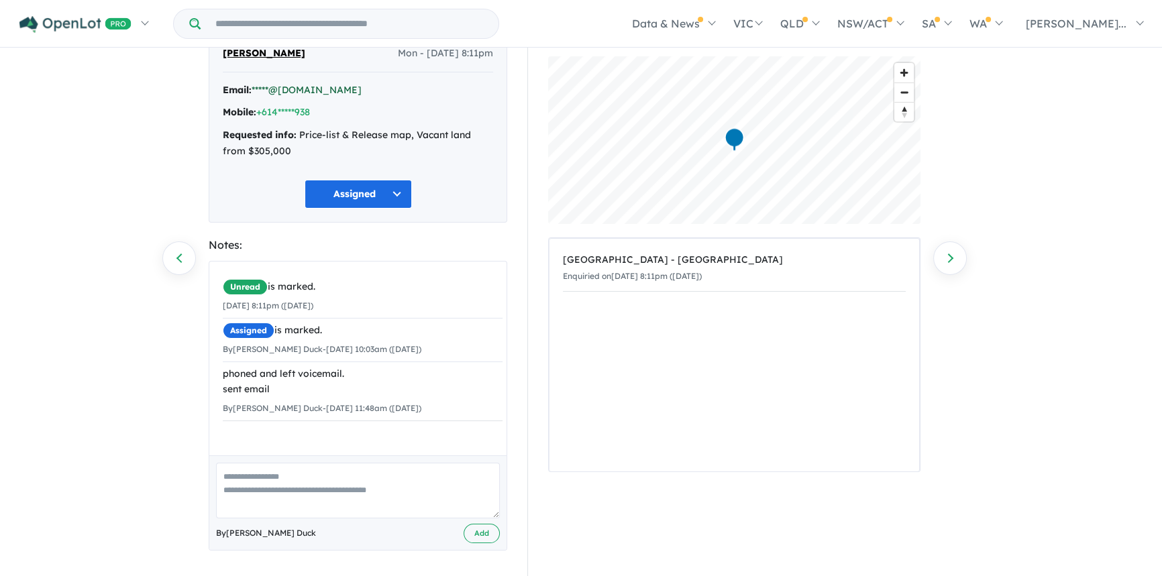
click at [288, 90] on link "*****@gmail.com" at bounding box center [307, 90] width 110 height 12
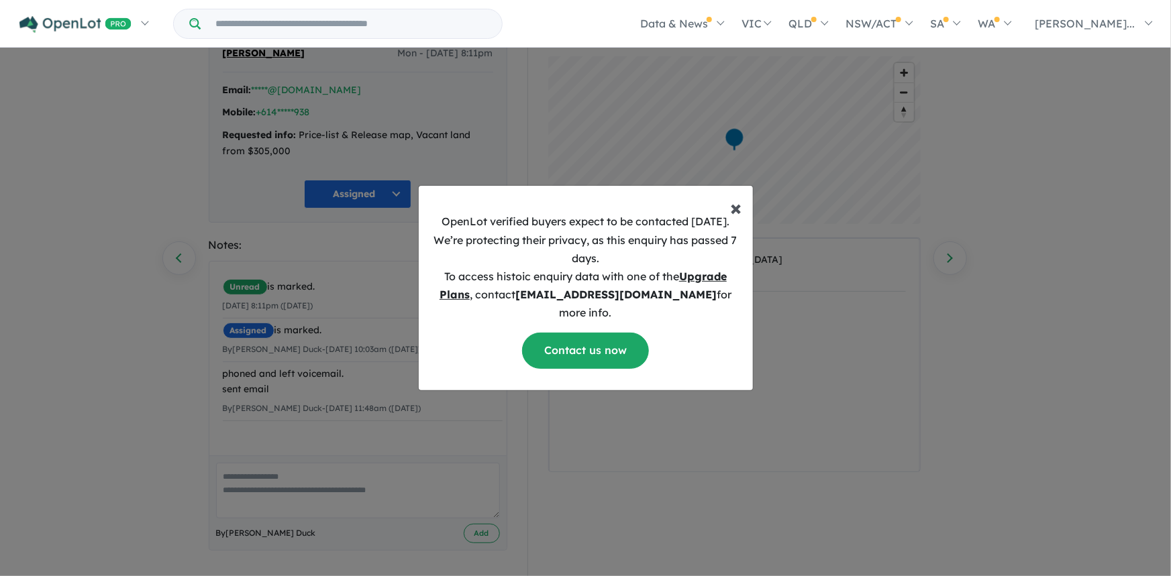
click at [731, 211] on span "×" at bounding box center [736, 207] width 11 height 27
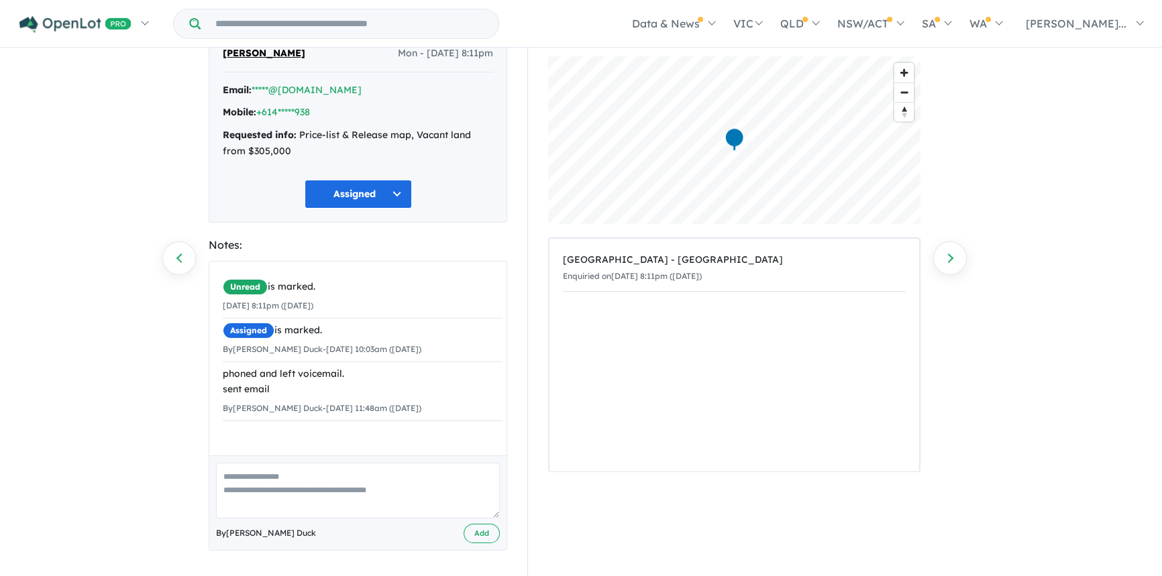
scroll to position [0, 0]
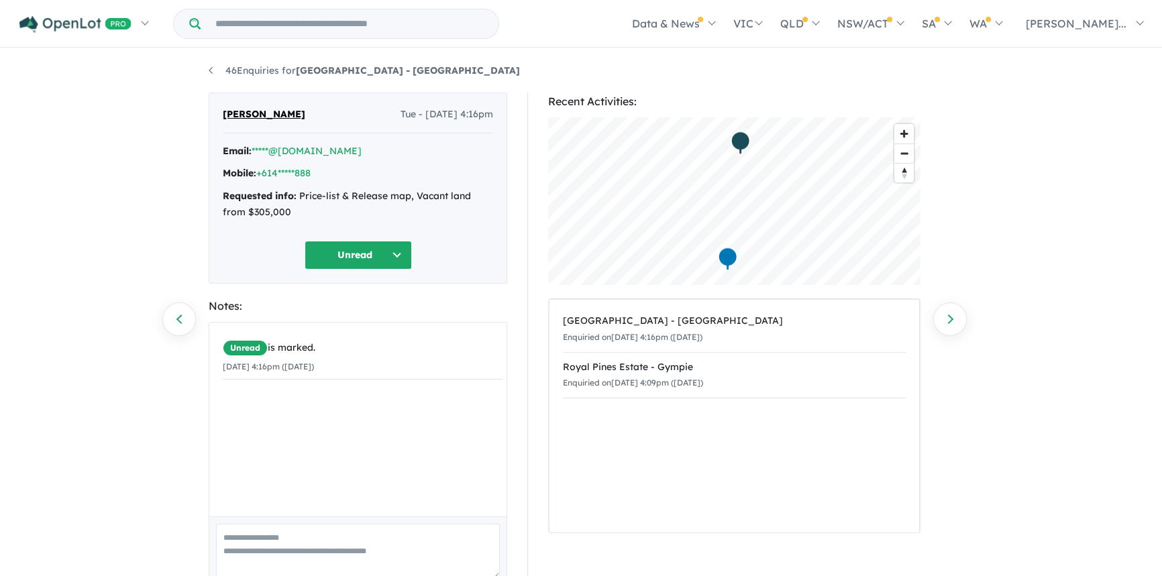
click at [321, 199] on div "Requested info: Price-list & Release map, Vacant land from $305,000" at bounding box center [358, 205] width 270 height 32
click at [288, 202] on div "Requested info: Price-list & Release map, Vacant land from $305,000" at bounding box center [358, 205] width 270 height 32
click at [295, 170] on link "+614*****888" at bounding box center [283, 173] width 54 height 12
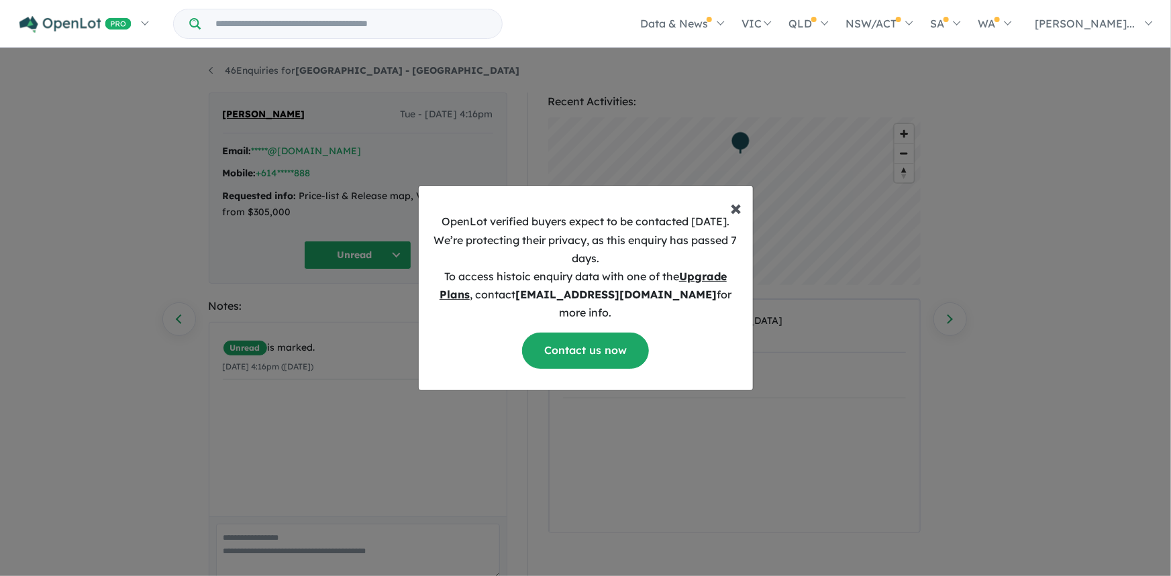
click at [732, 215] on span "×" at bounding box center [736, 207] width 11 height 27
